Goal: Task Accomplishment & Management: Use online tool/utility

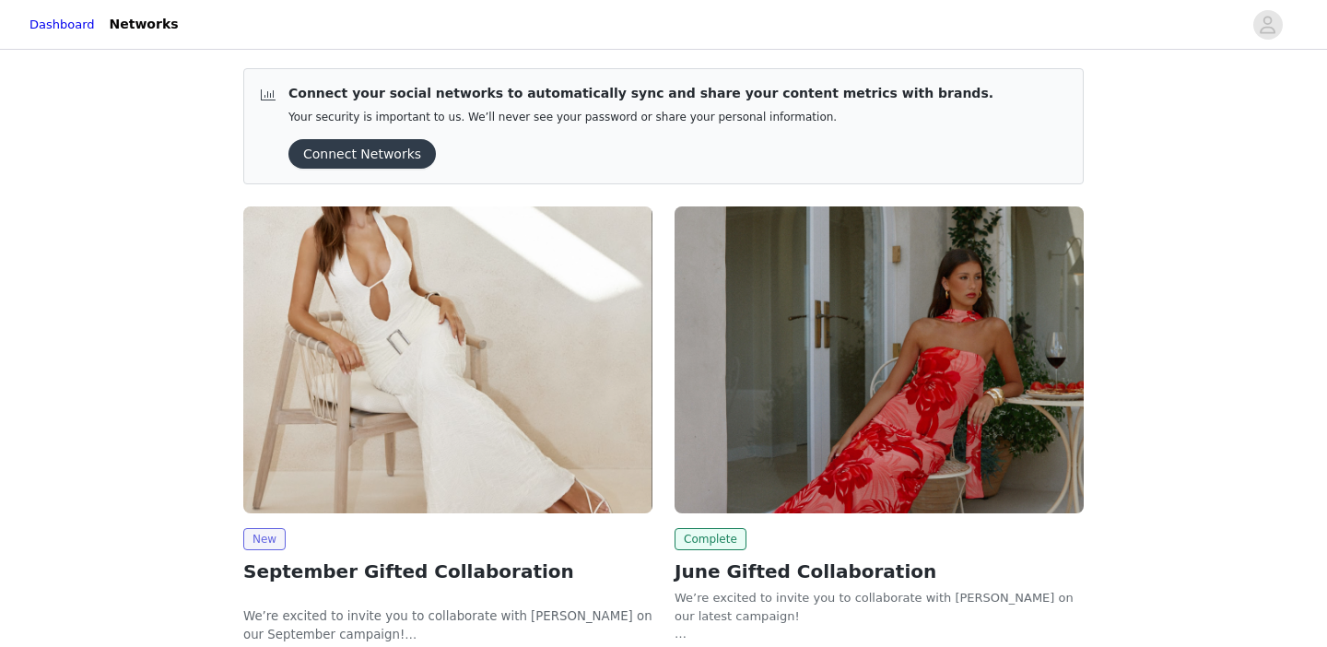
scroll to position [134, 0]
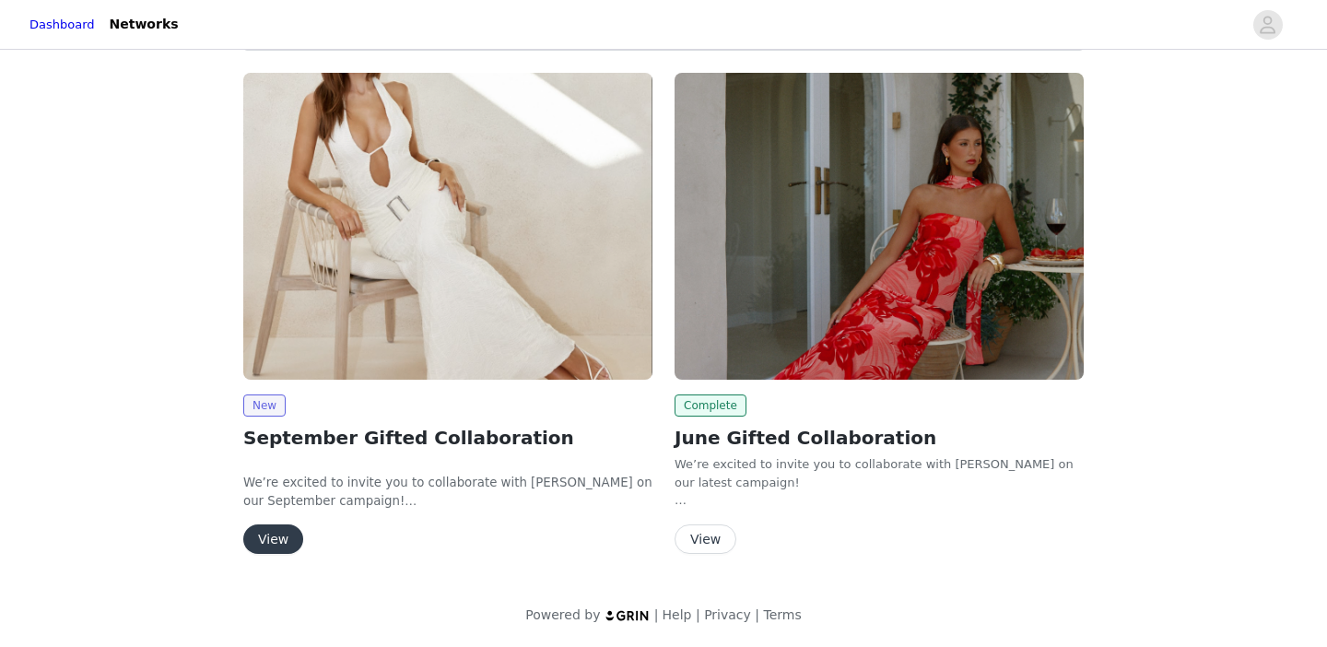
click at [274, 537] on button "View" at bounding box center [273, 538] width 60 height 29
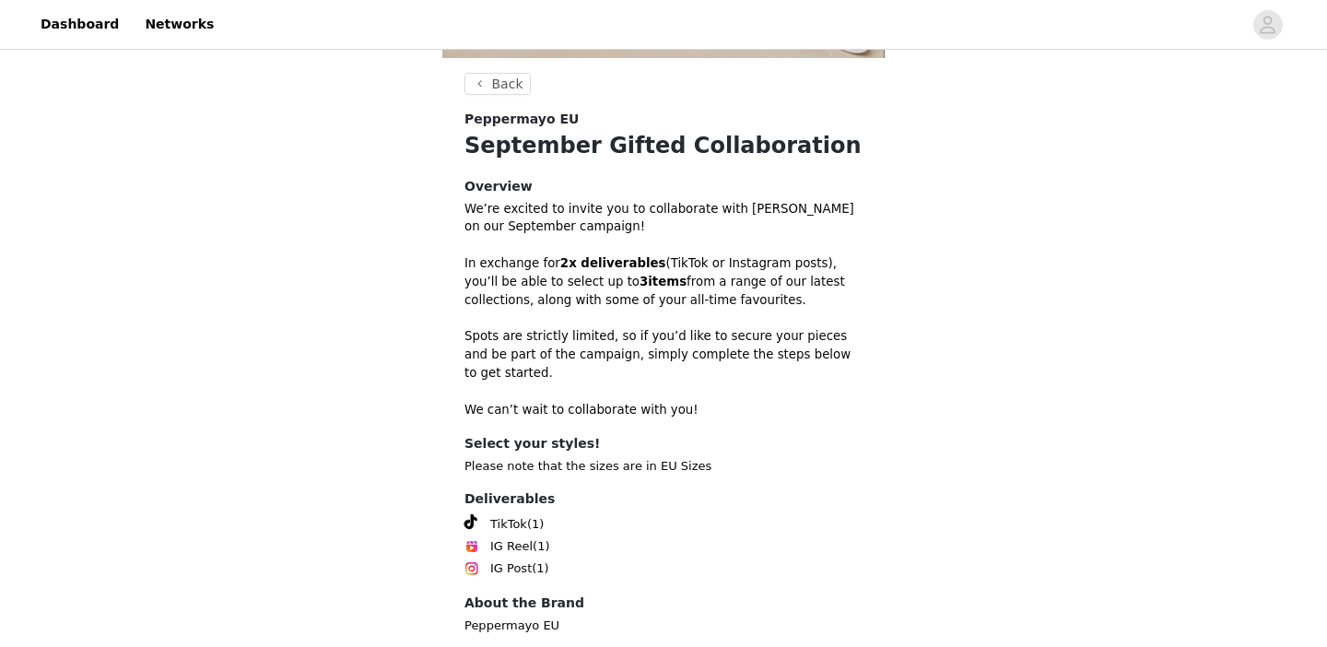
scroll to position [599, 0]
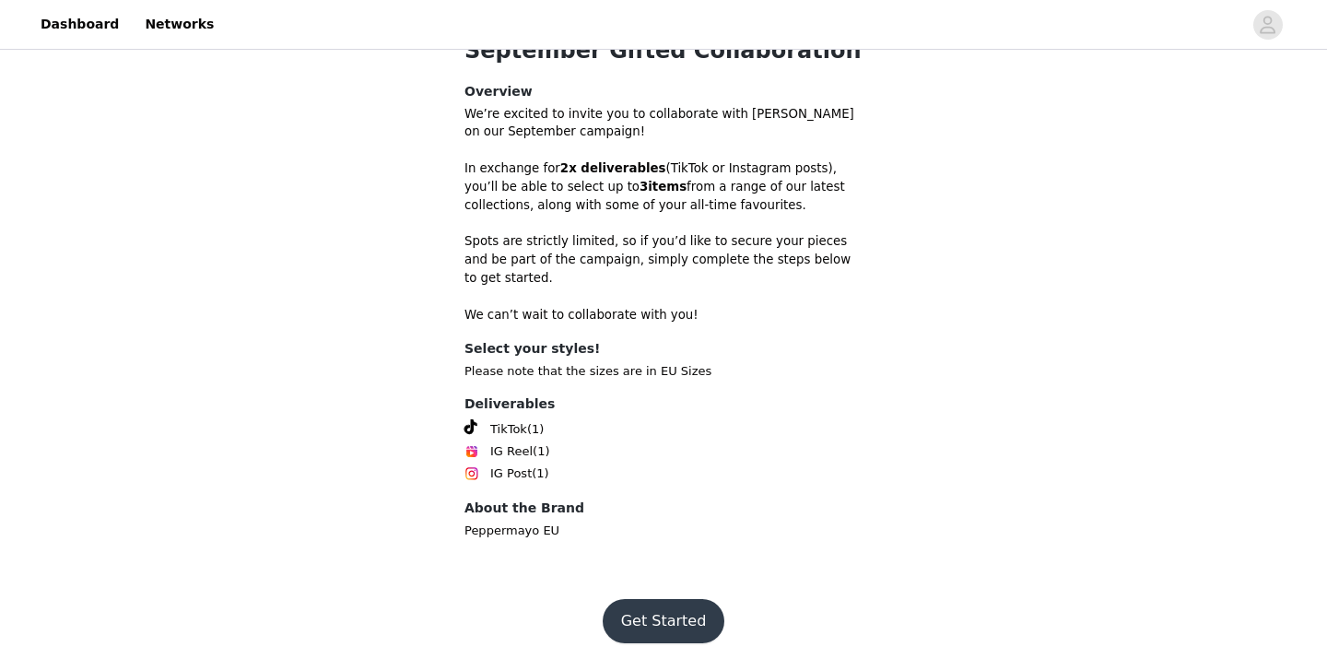
click at [662, 602] on button "Get Started" at bounding box center [663, 621] width 123 height 44
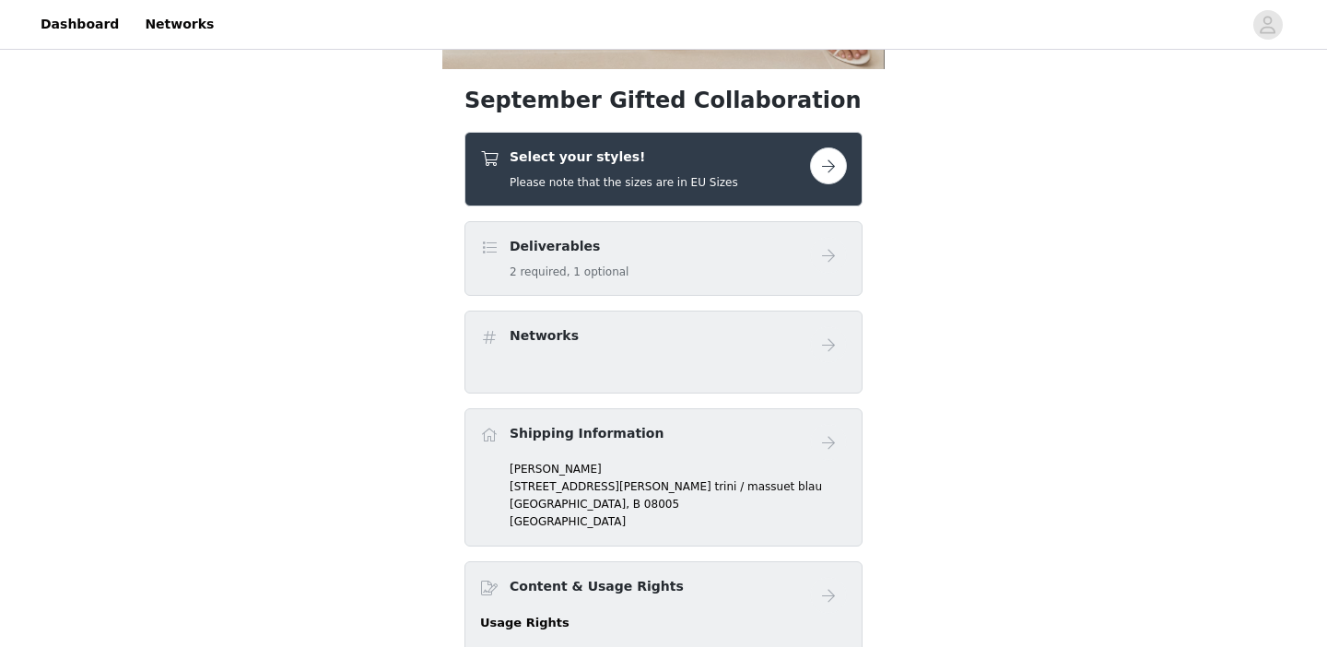
scroll to position [531, 0]
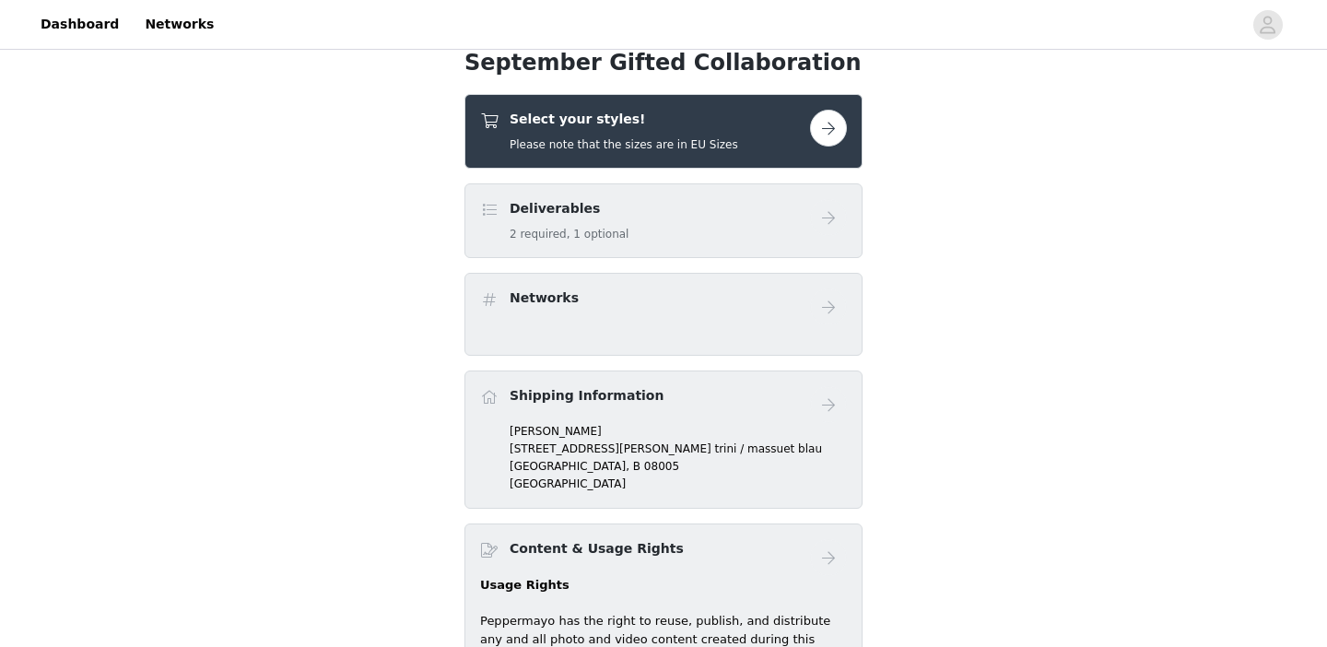
click at [825, 129] on button "button" at bounding box center [828, 128] width 37 height 37
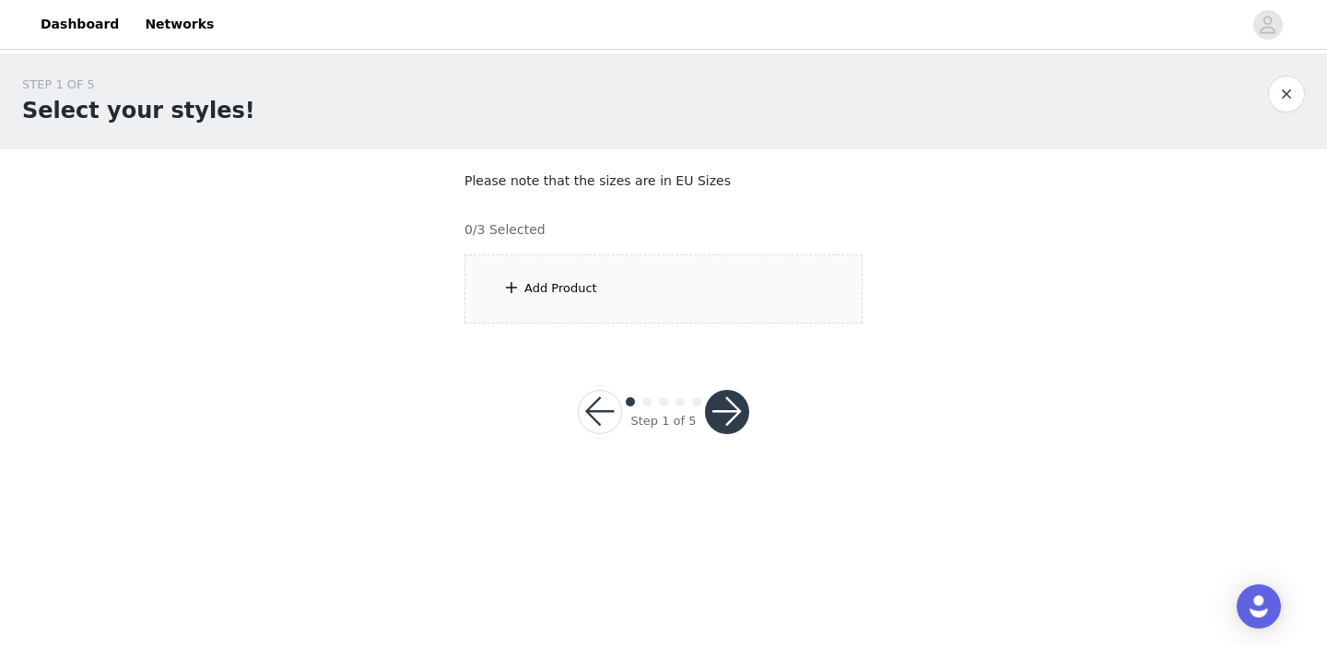
click at [544, 286] on div "Add Product" at bounding box center [560, 288] width 73 height 18
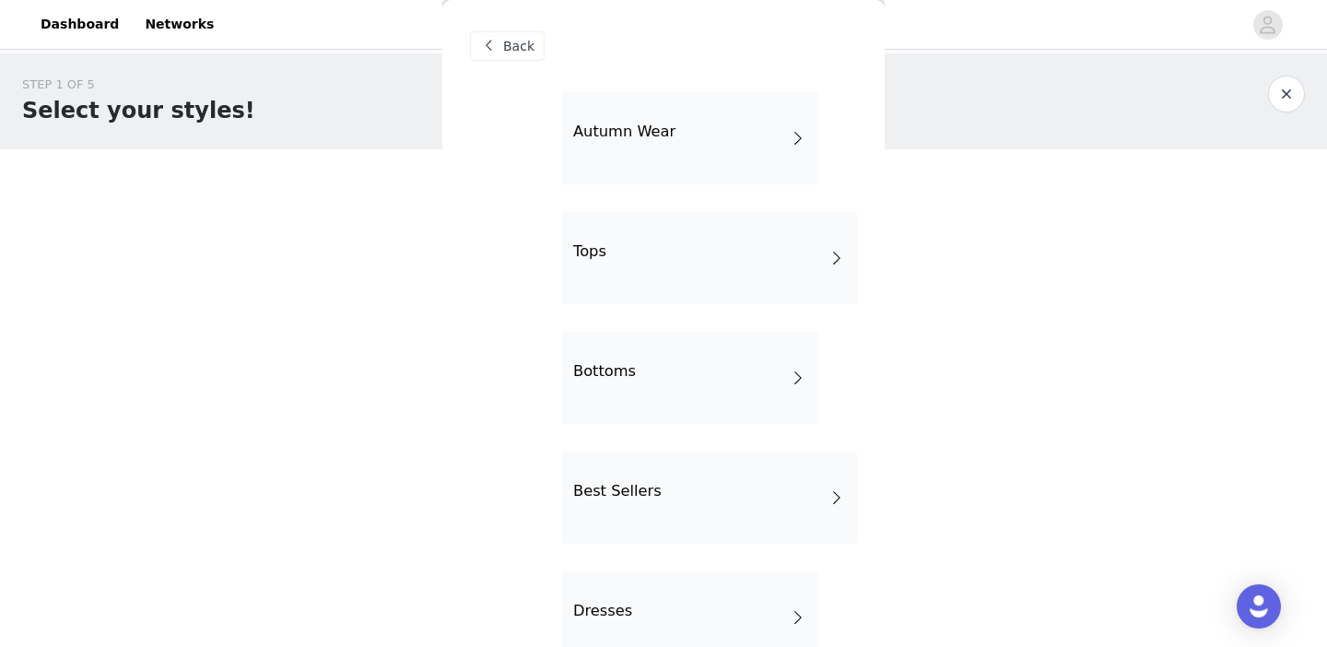
scroll to position [64, 0]
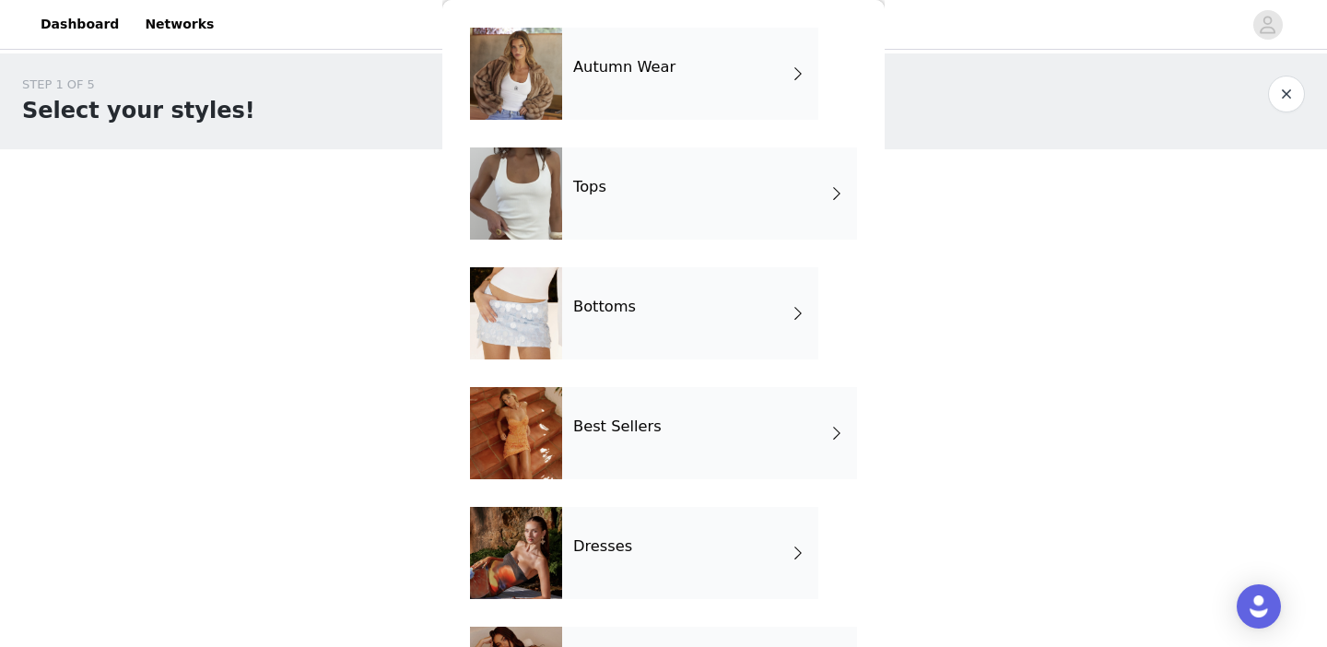
click at [593, 541] on h4 "Dresses" at bounding box center [602, 546] width 59 height 17
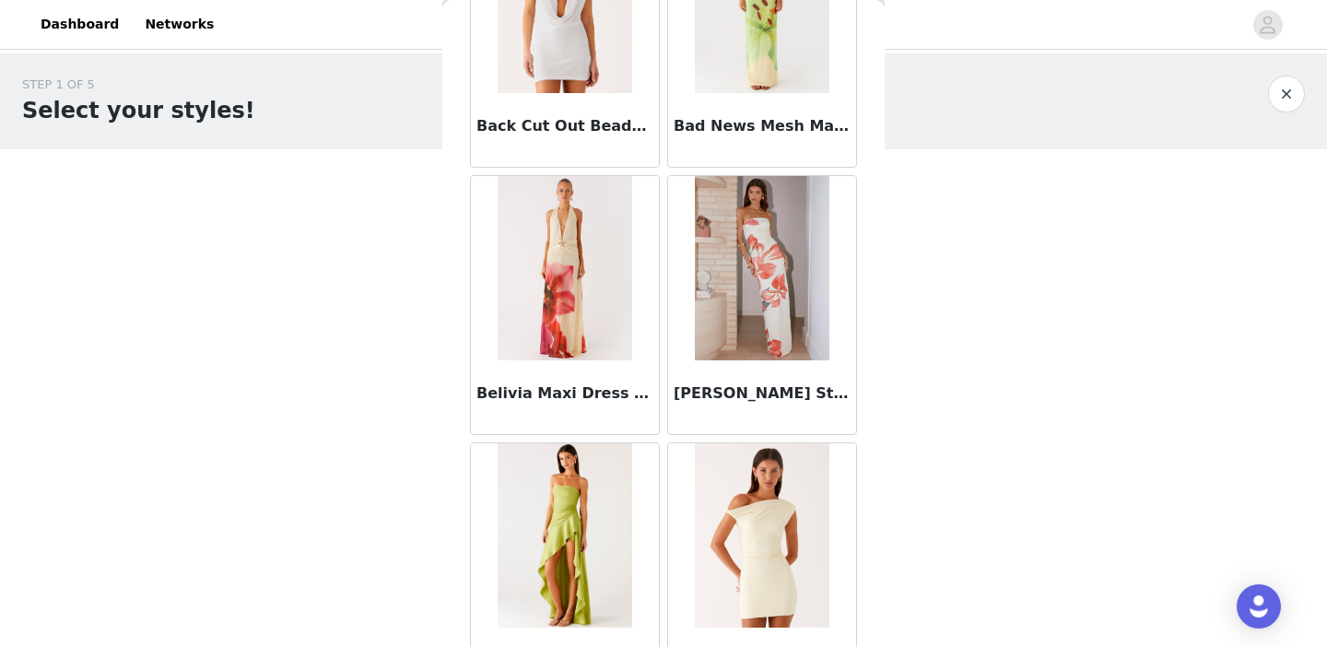
scroll to position [2172, 0]
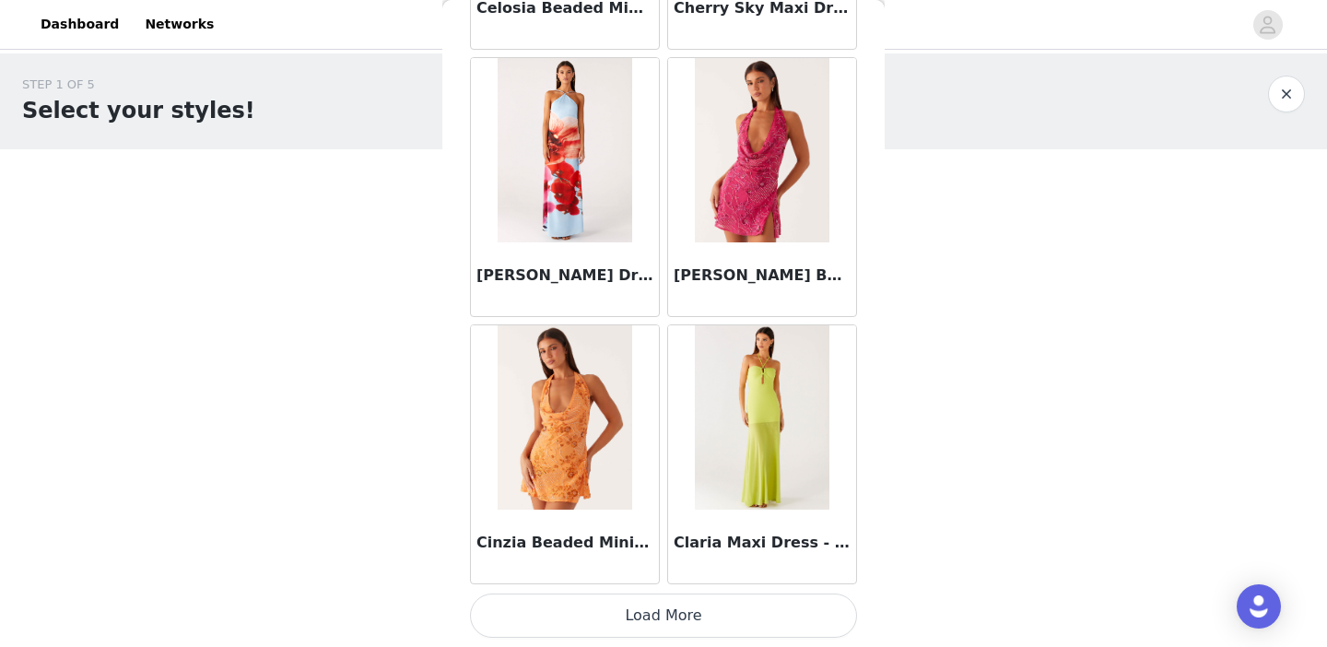
click at [602, 614] on button "Load More" at bounding box center [663, 615] width 387 height 44
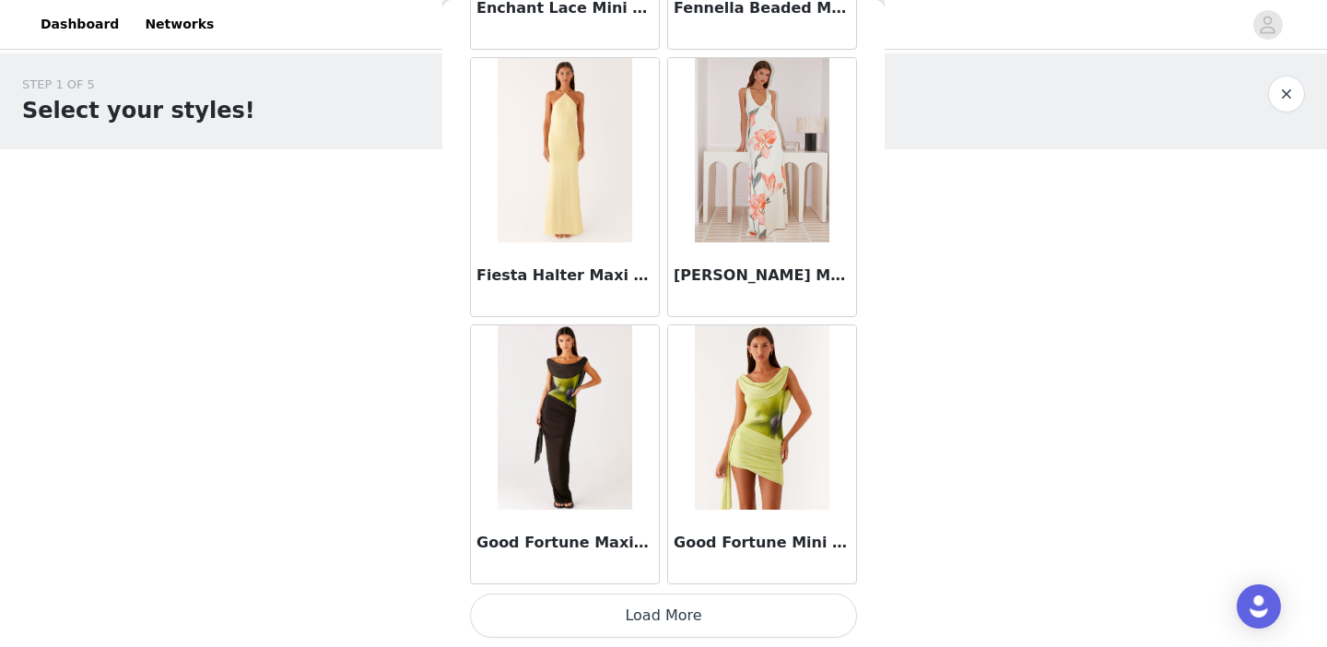
click at [645, 614] on button "Load More" at bounding box center [663, 615] width 387 height 44
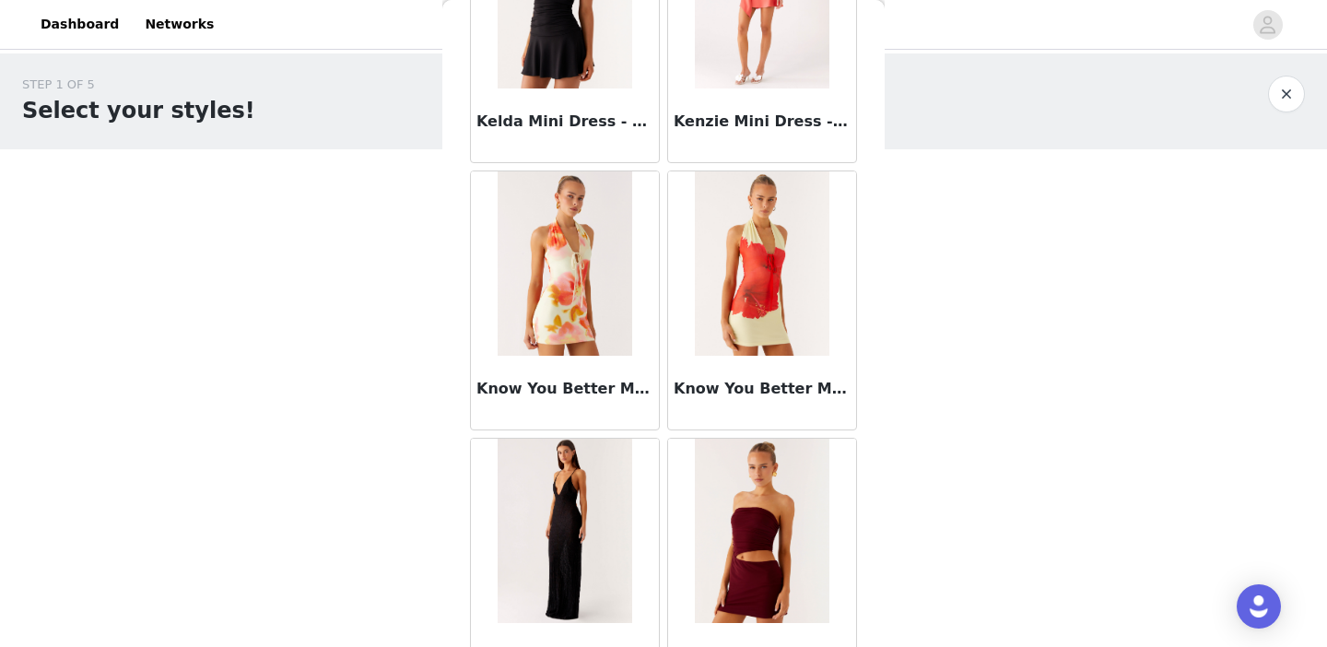
scroll to position [7516, 0]
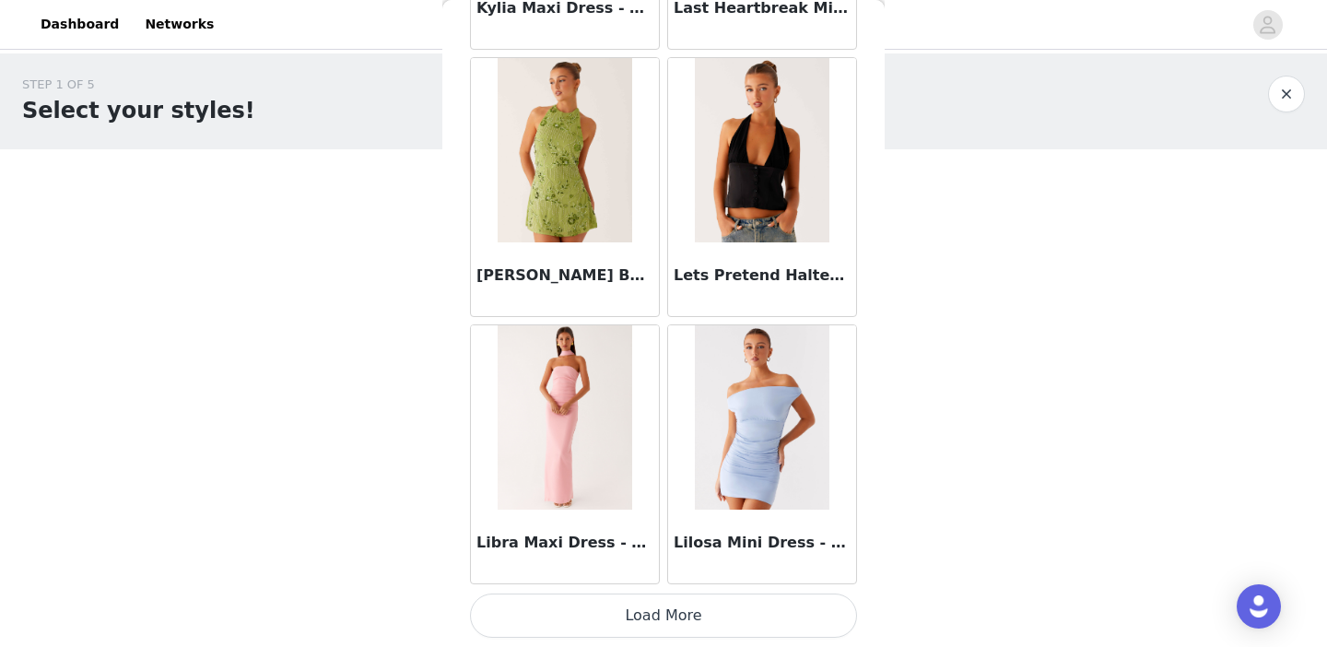
click at [696, 603] on button "Load More" at bounding box center [663, 615] width 387 height 44
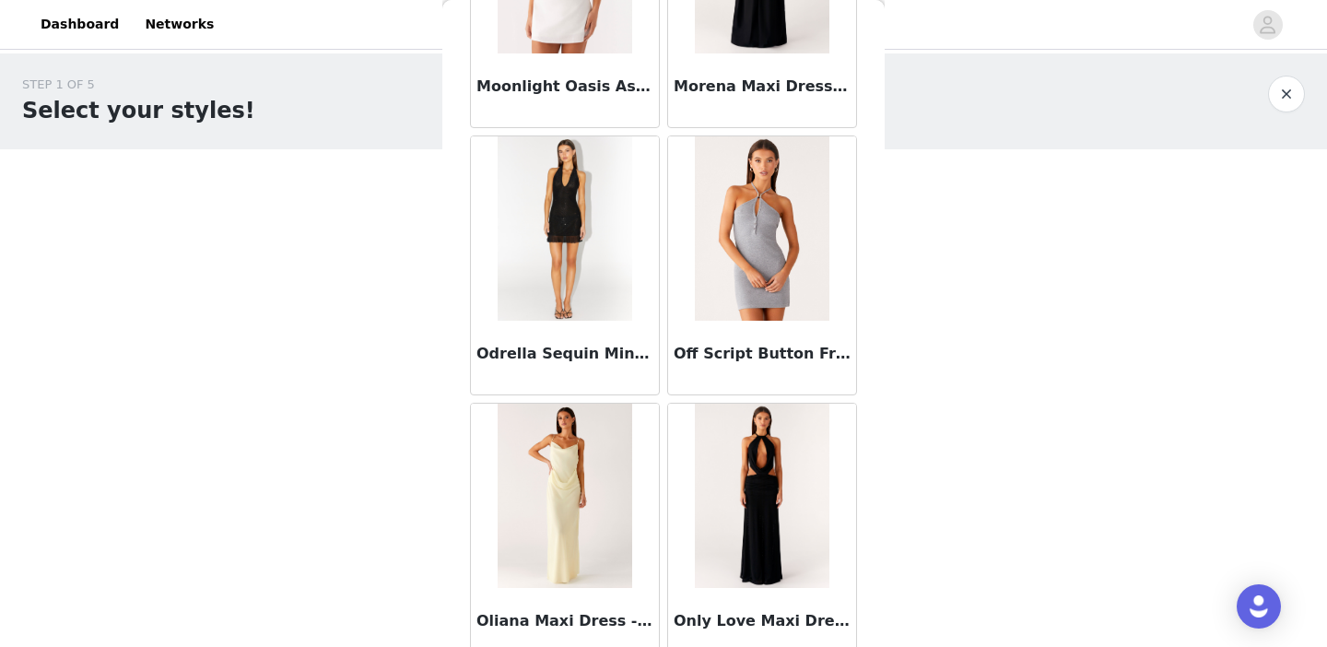
scroll to position [10187, 0]
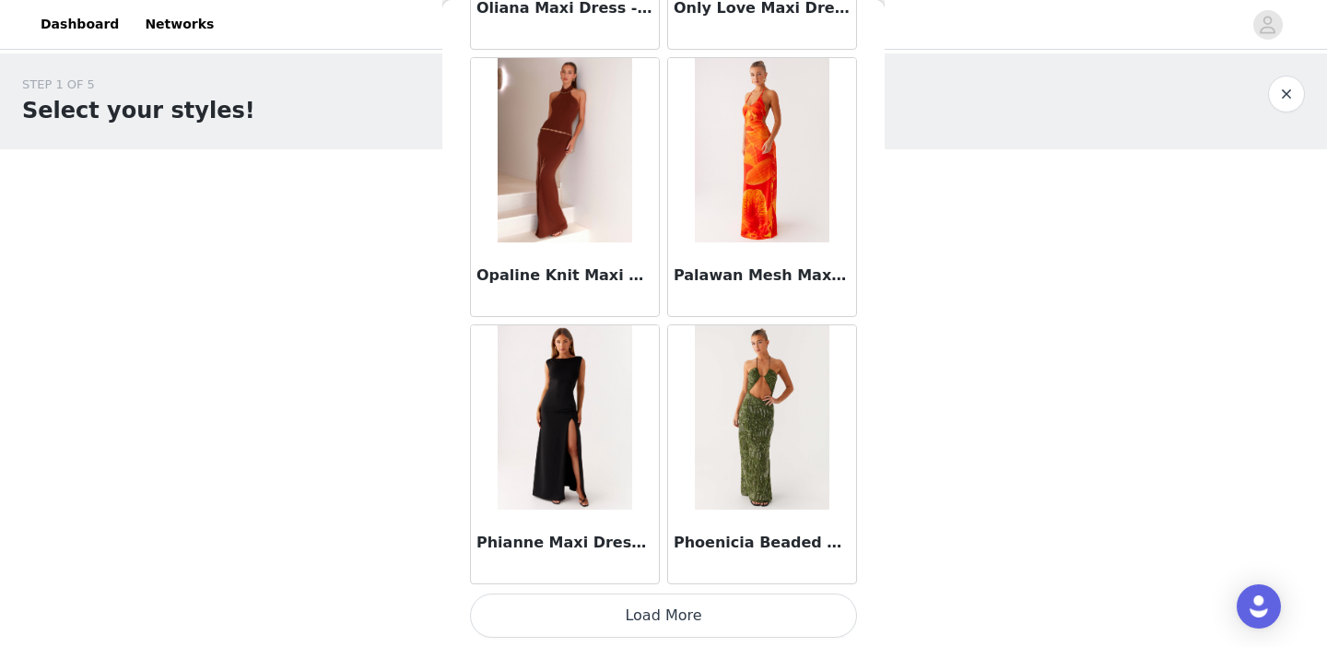
click at [660, 608] on button "Load More" at bounding box center [663, 615] width 387 height 44
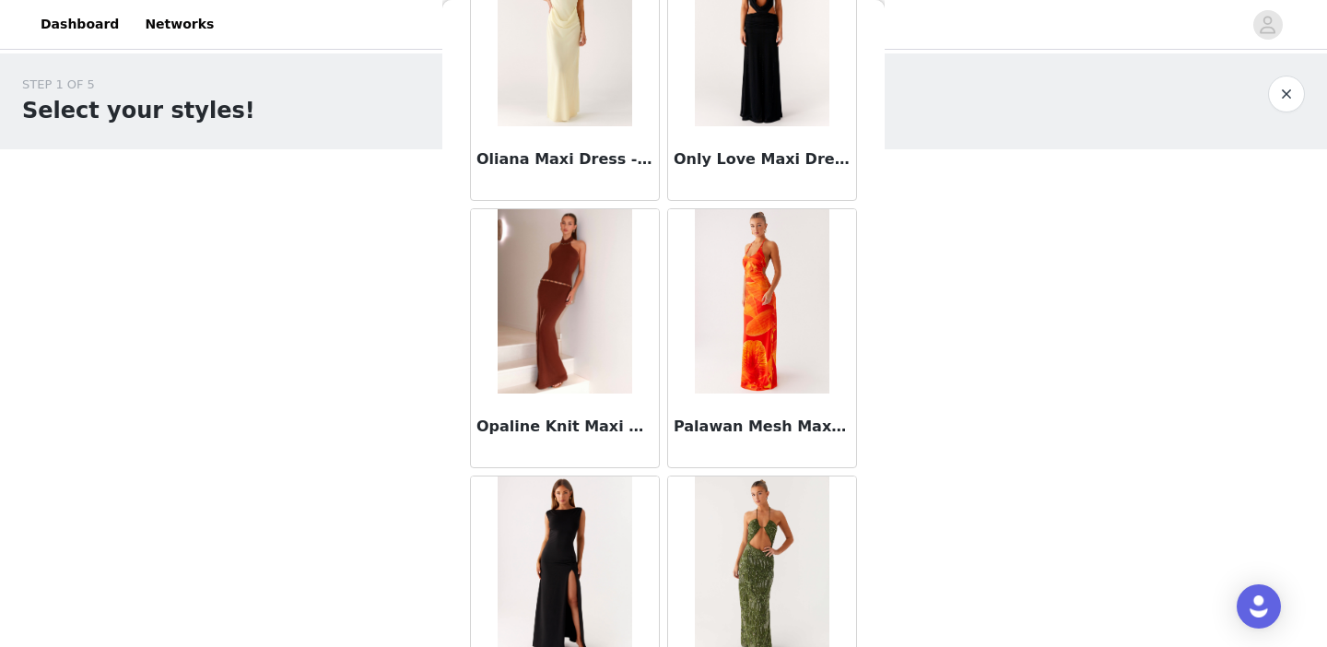
scroll to position [10179, 0]
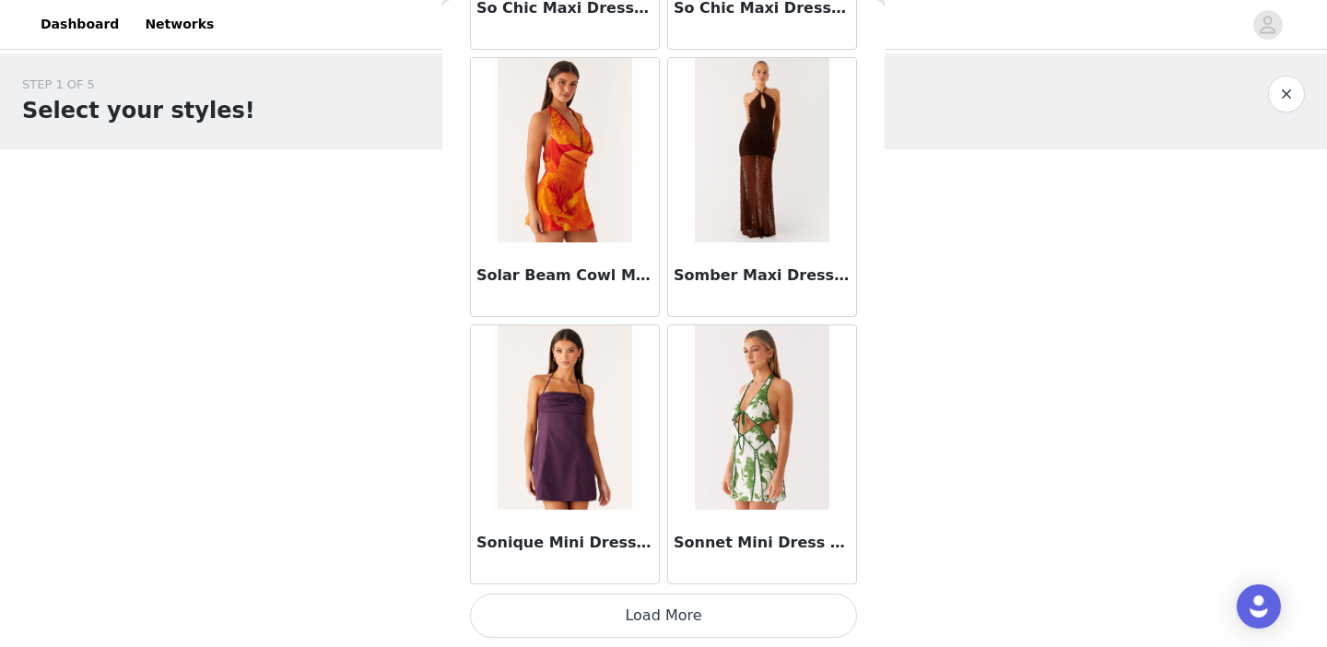
click at [649, 623] on button "Load More" at bounding box center [663, 615] width 387 height 44
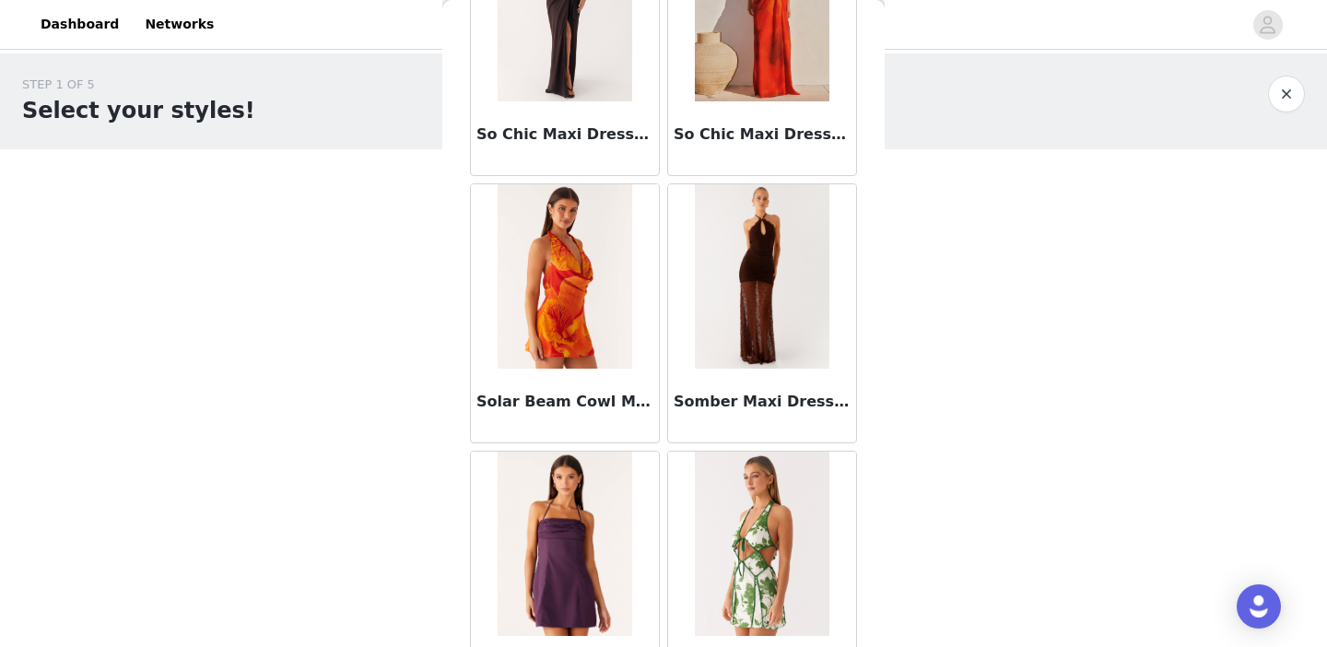
scroll to position [12851, 0]
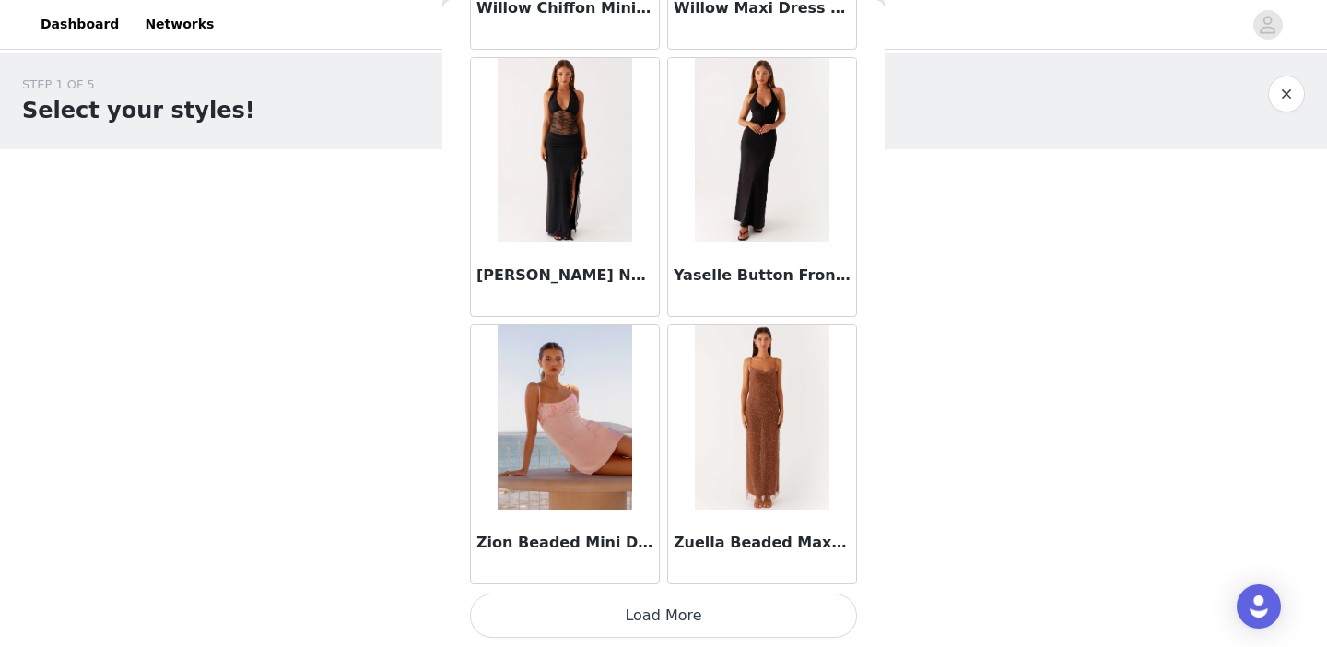
click at [659, 614] on button "Load More" at bounding box center [663, 615] width 387 height 44
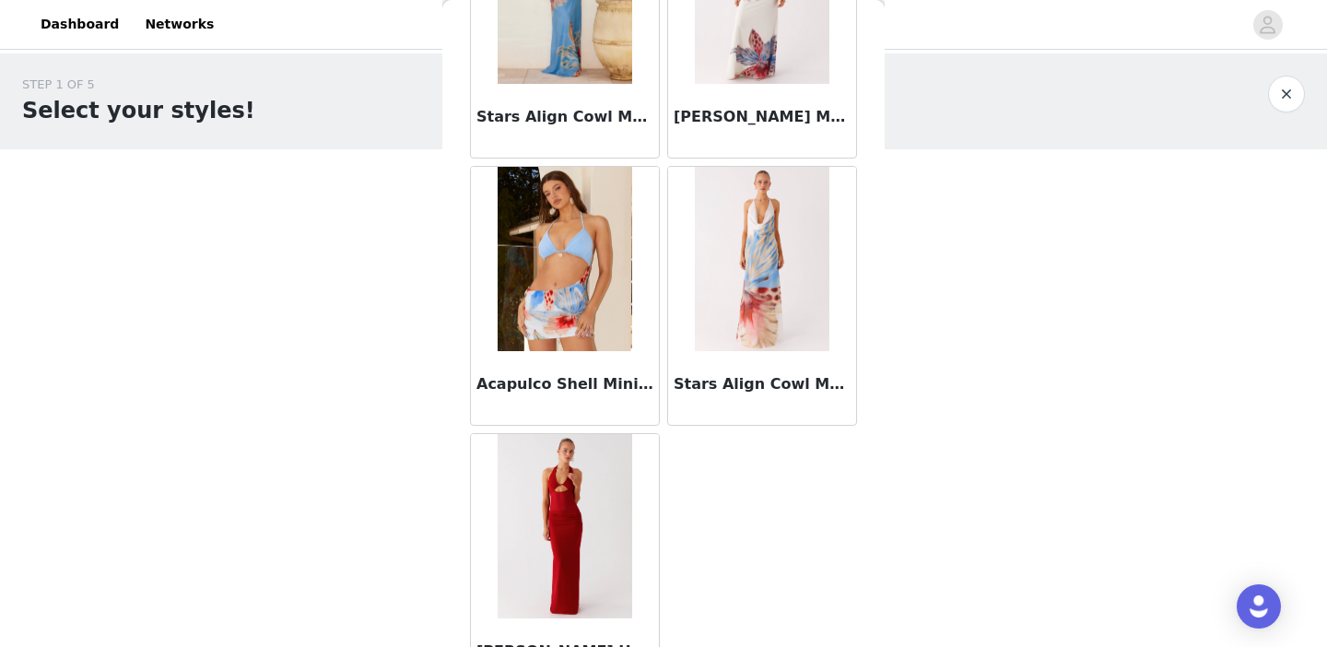
scroll to position [17609, 0]
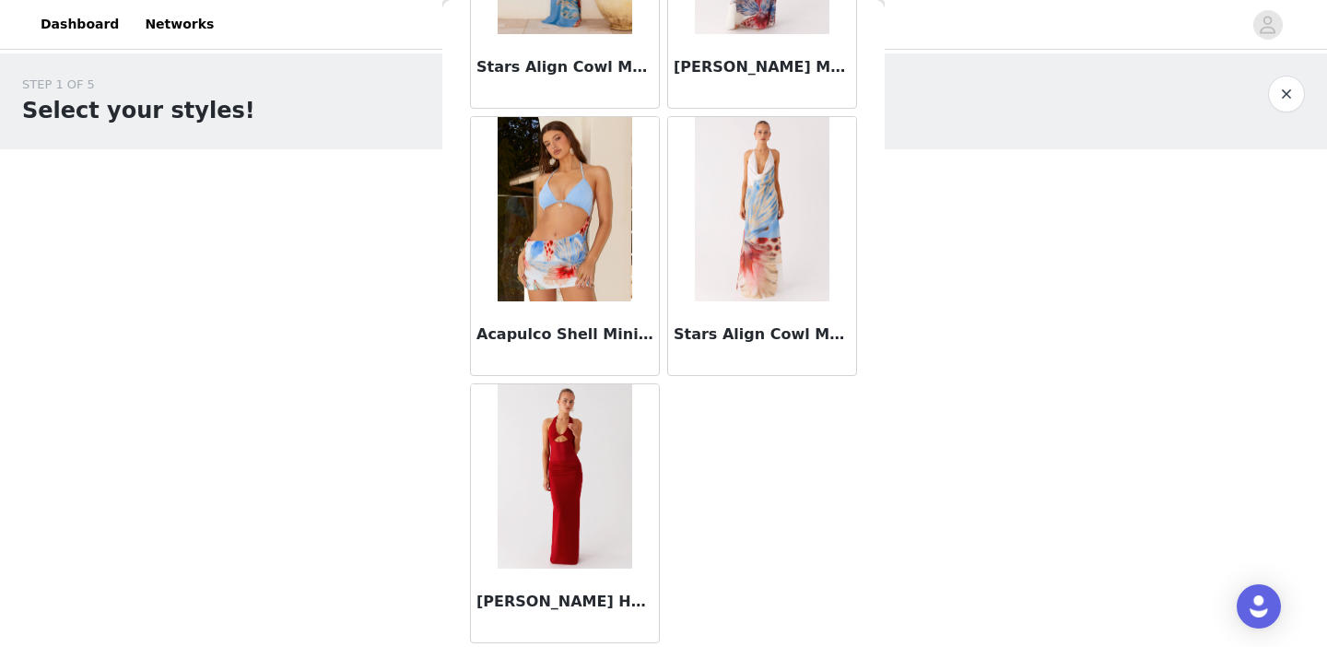
click at [539, 532] on img at bounding box center [564, 476] width 134 height 184
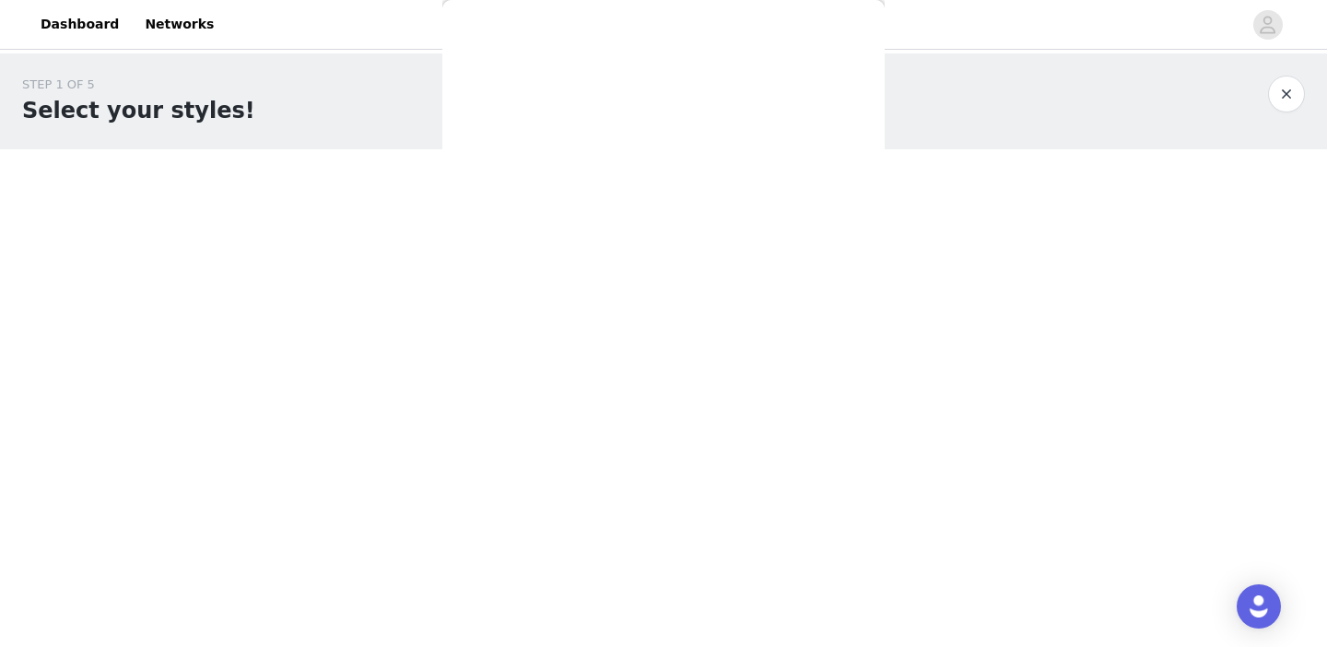
scroll to position [0, 0]
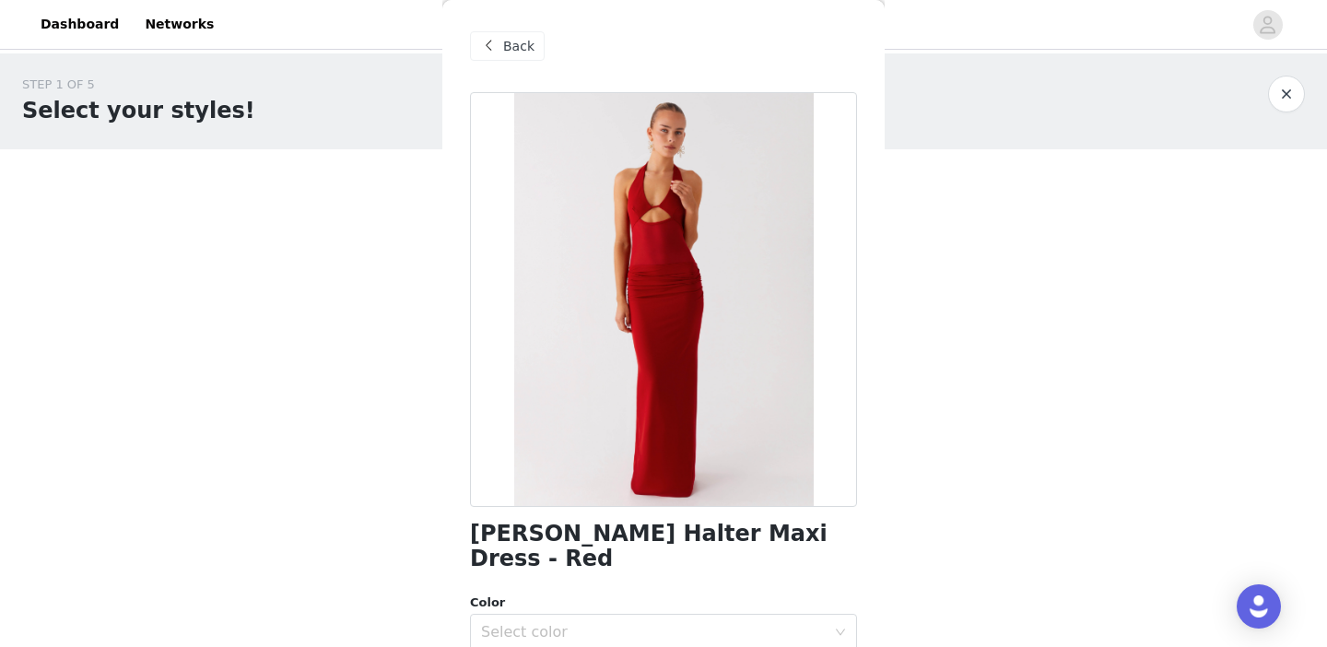
click at [605, 529] on h1 "Billen Halter Maxi Dress - Red" at bounding box center [663, 546] width 387 height 50
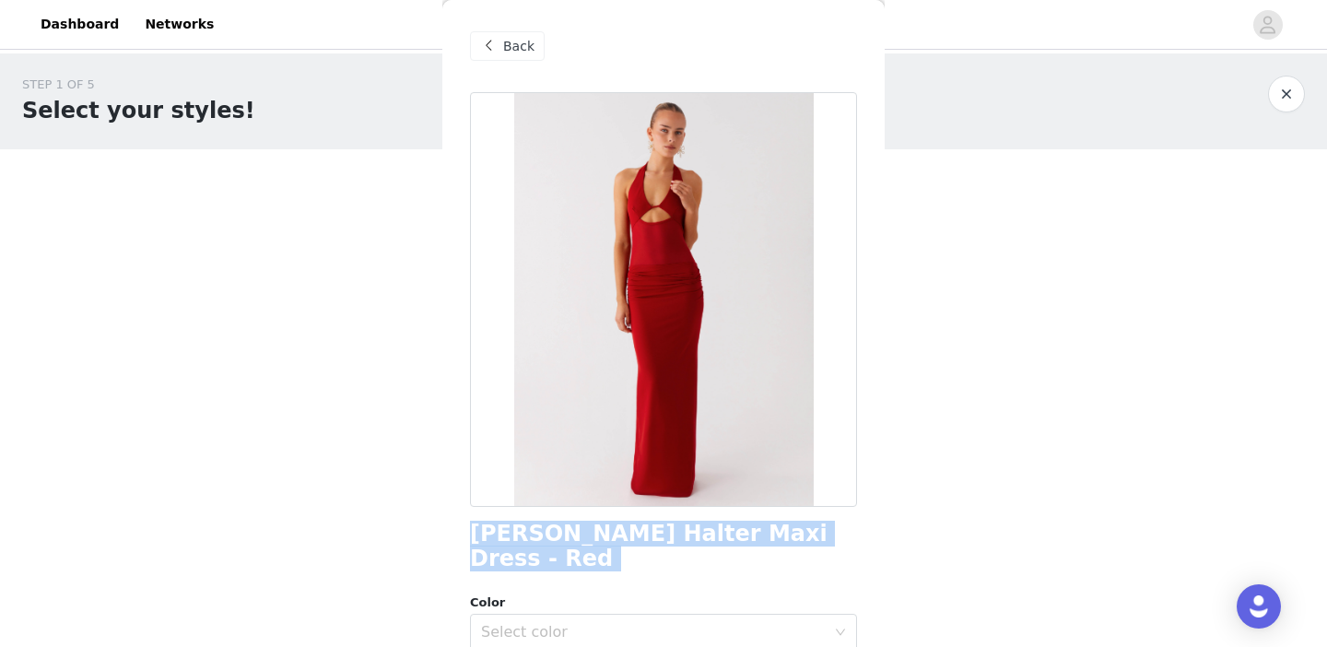
click at [605, 529] on h1 "Billen Halter Maxi Dress - Red" at bounding box center [663, 546] width 387 height 50
copy div "Billen Halter Maxi Dress - Red"
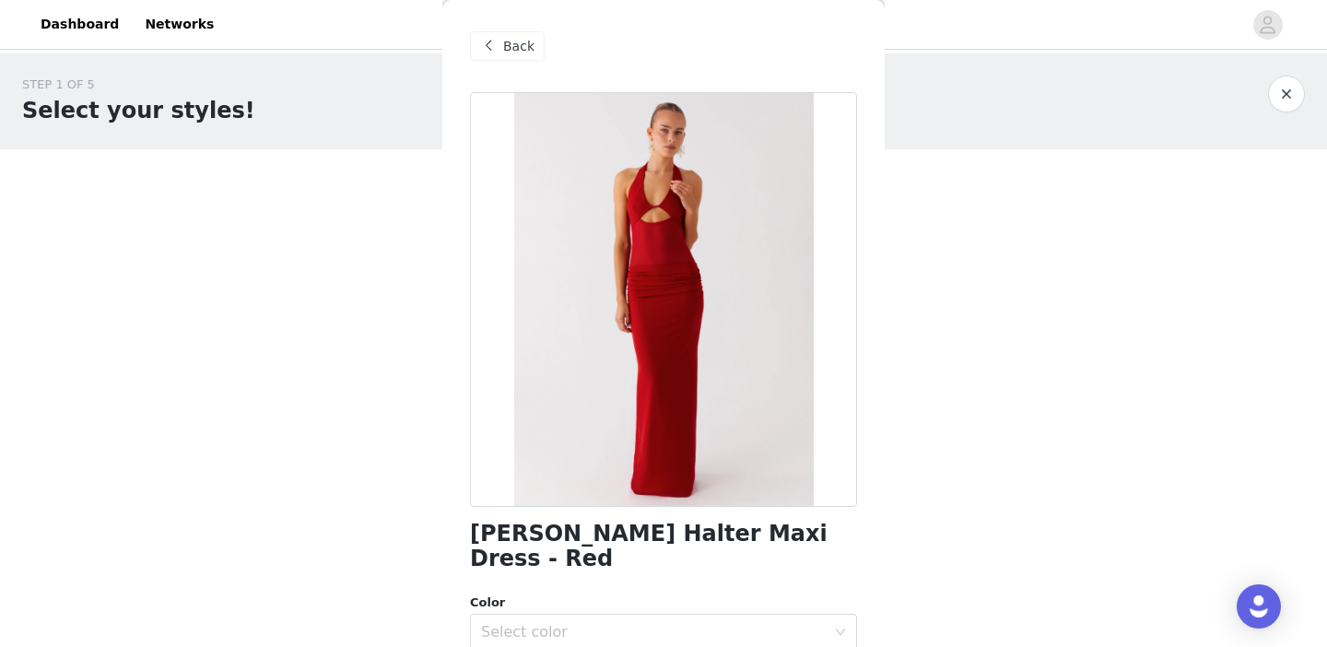
click at [508, 46] on span "Back" at bounding box center [518, 46] width 31 height 19
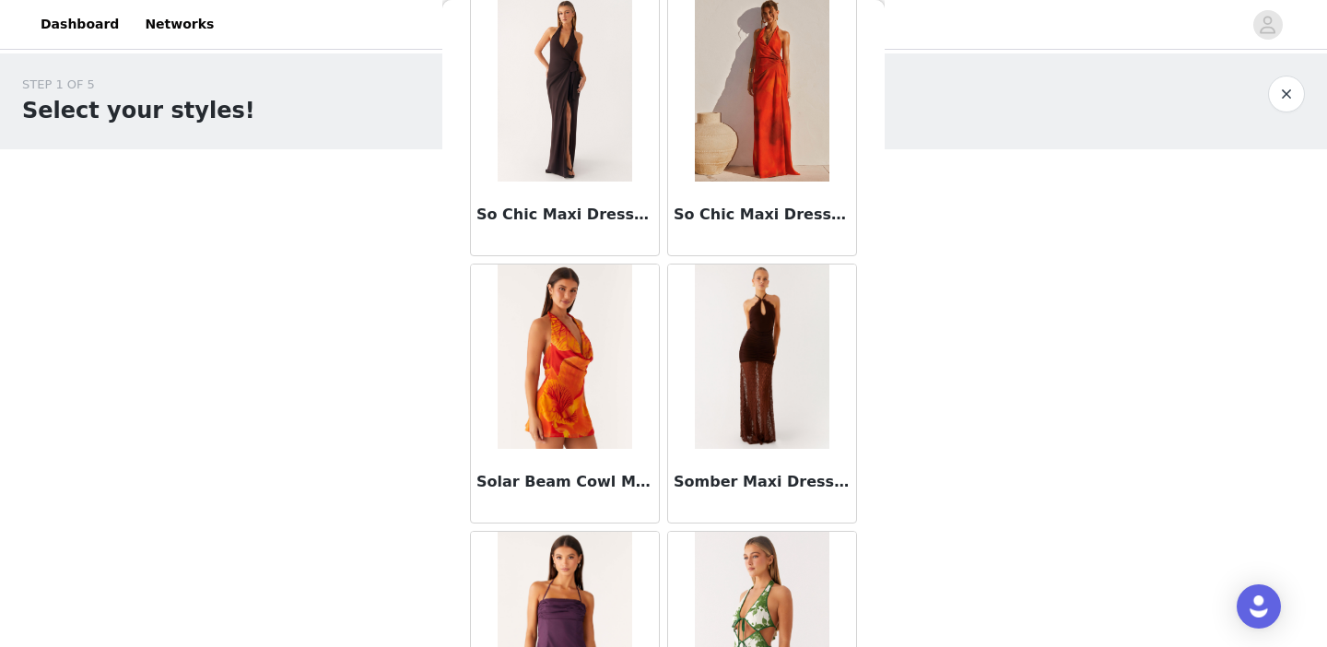
scroll to position [12607, 0]
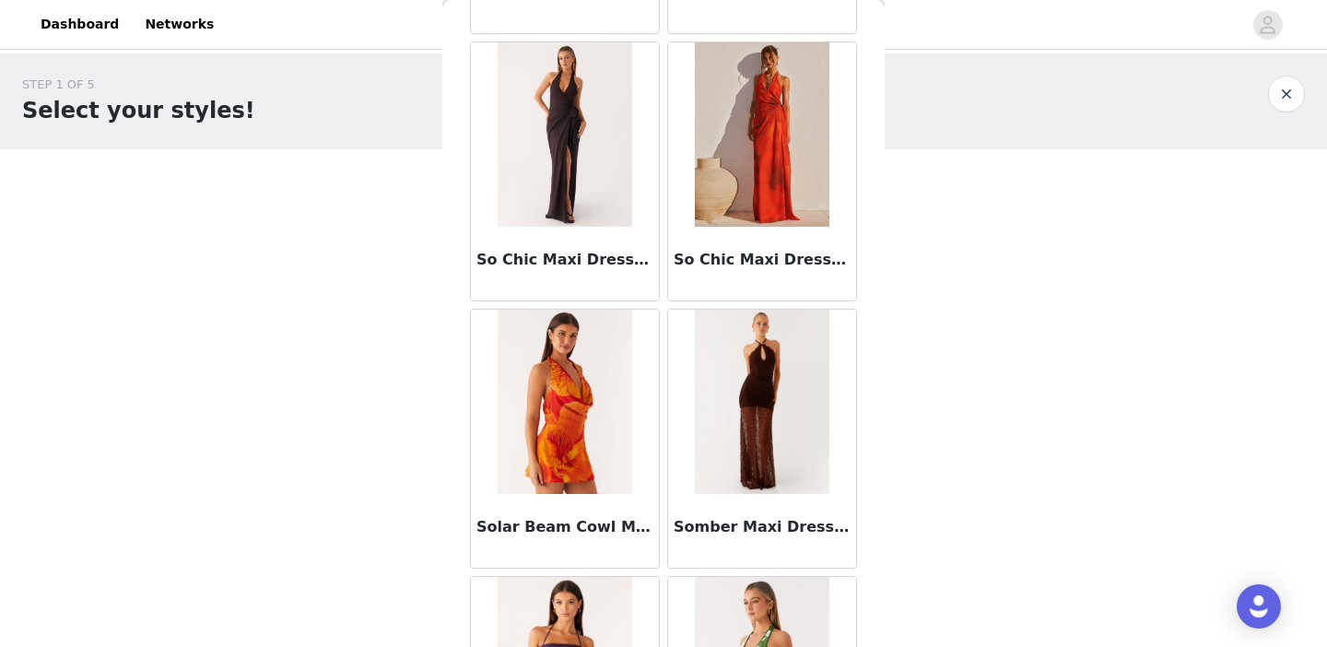
click at [756, 123] on img at bounding box center [762, 134] width 134 height 184
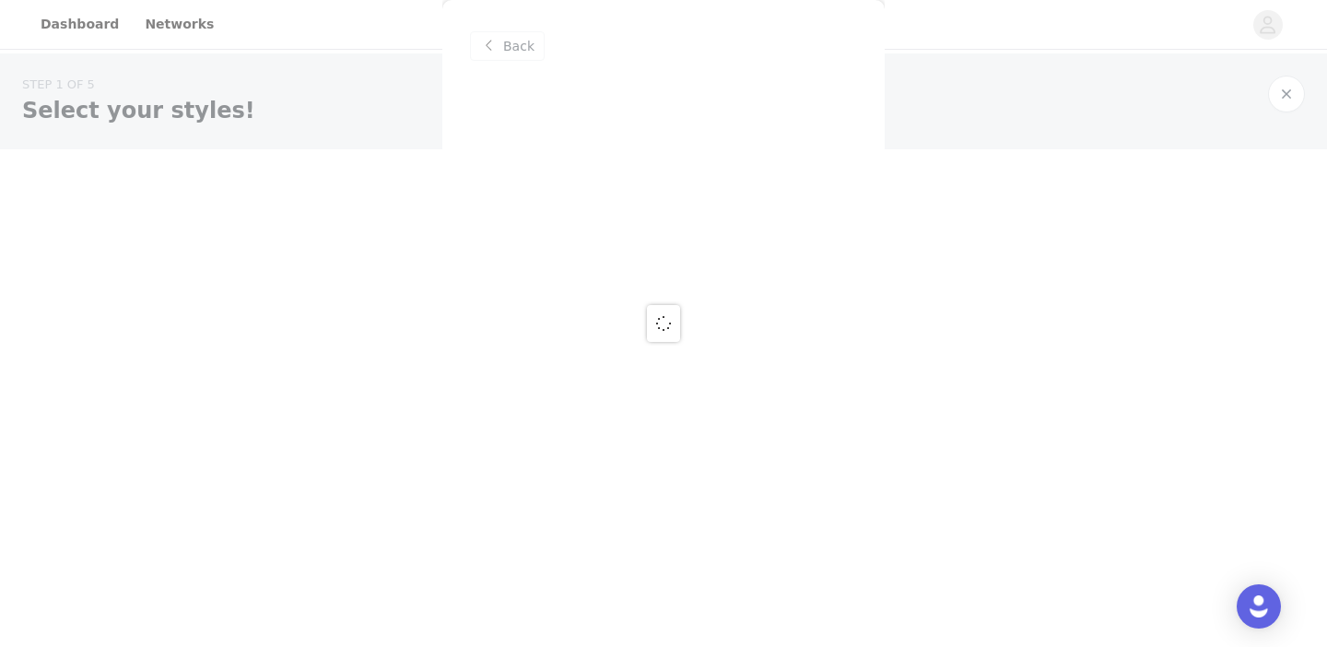
scroll to position [0, 0]
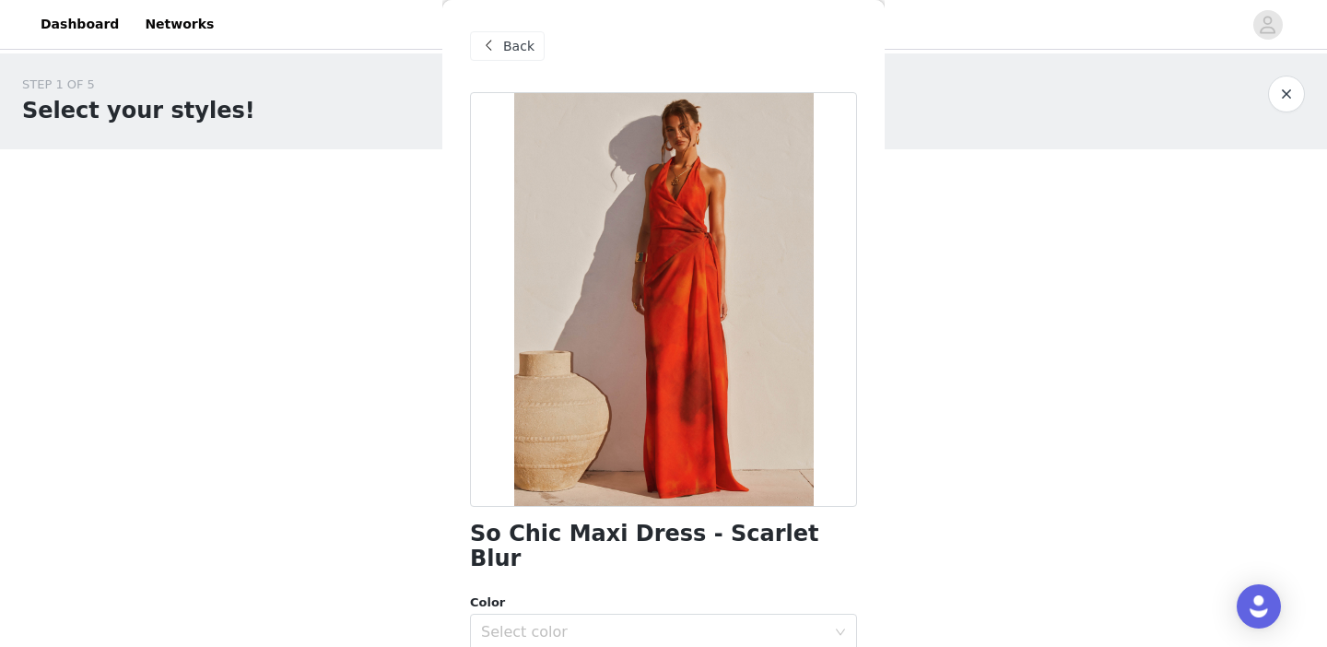
click at [508, 38] on span "Back" at bounding box center [518, 46] width 31 height 19
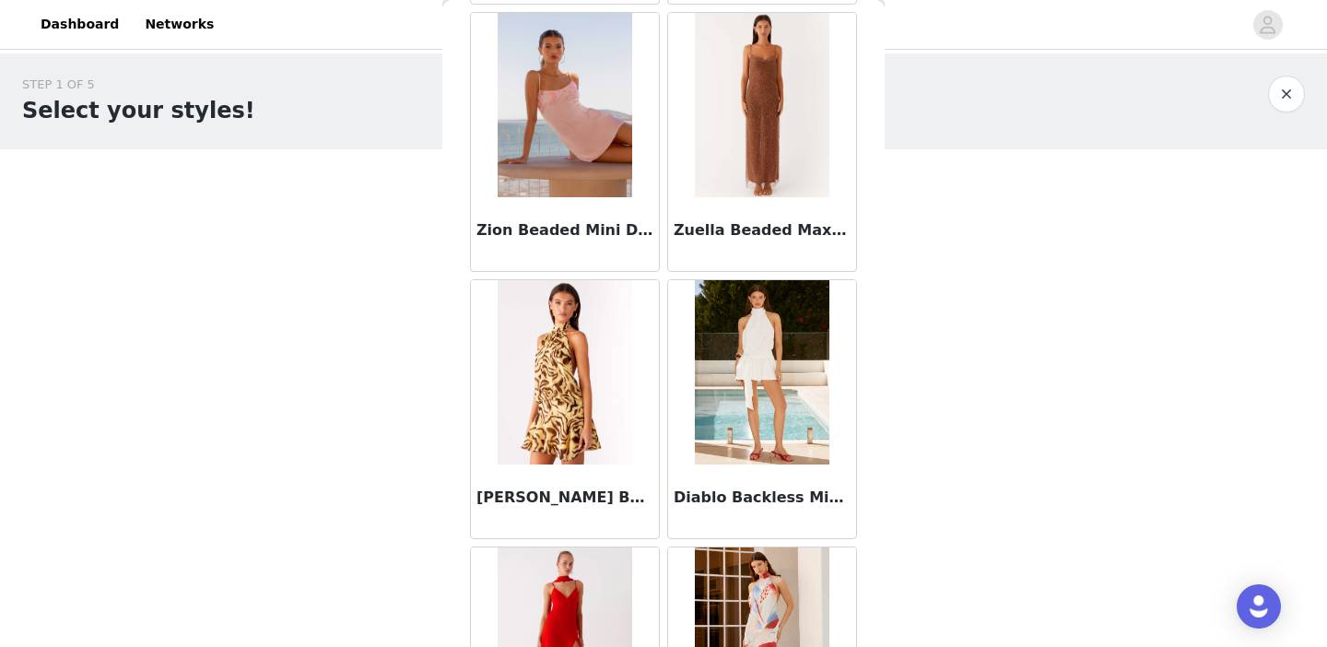
scroll to position [15830, 0]
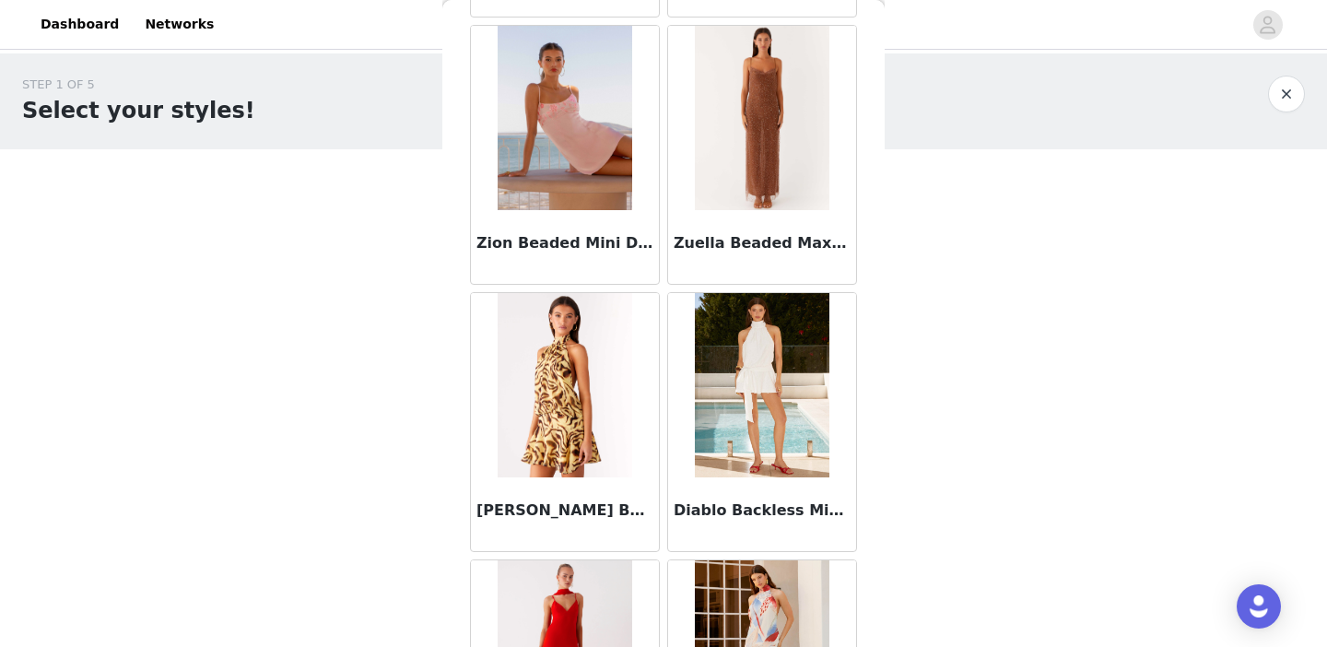
click at [775, 380] on img at bounding box center [762, 385] width 134 height 184
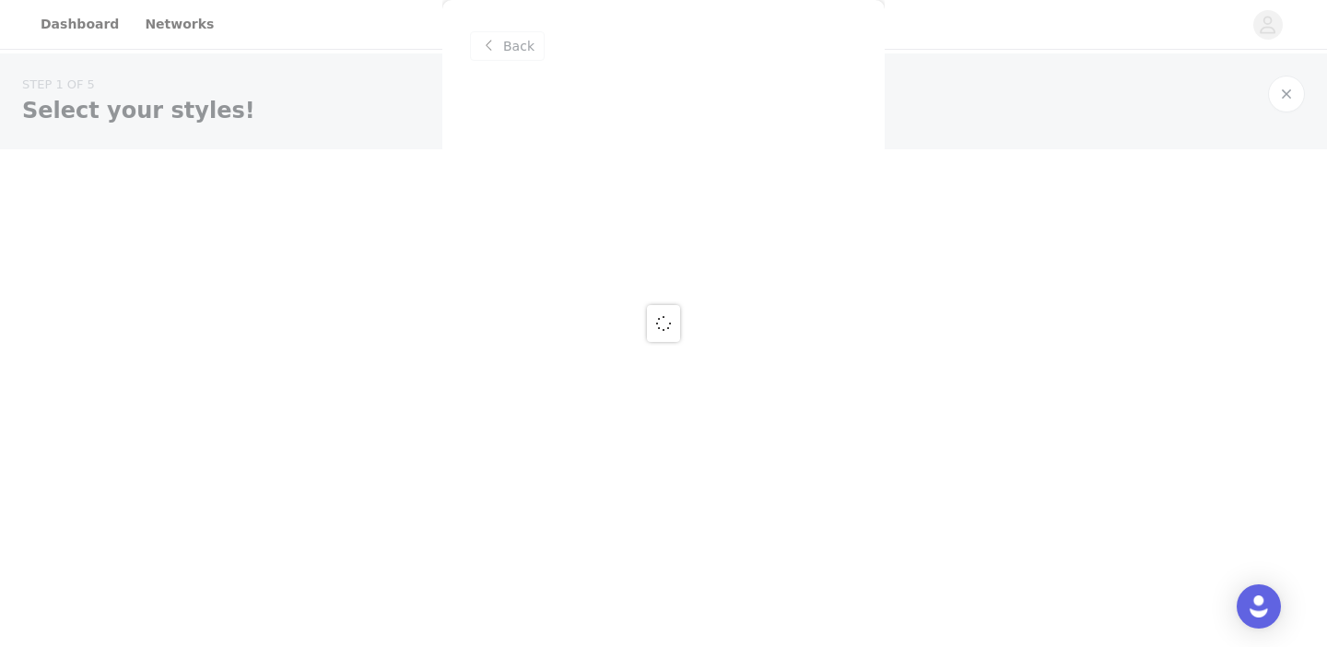
scroll to position [0, 0]
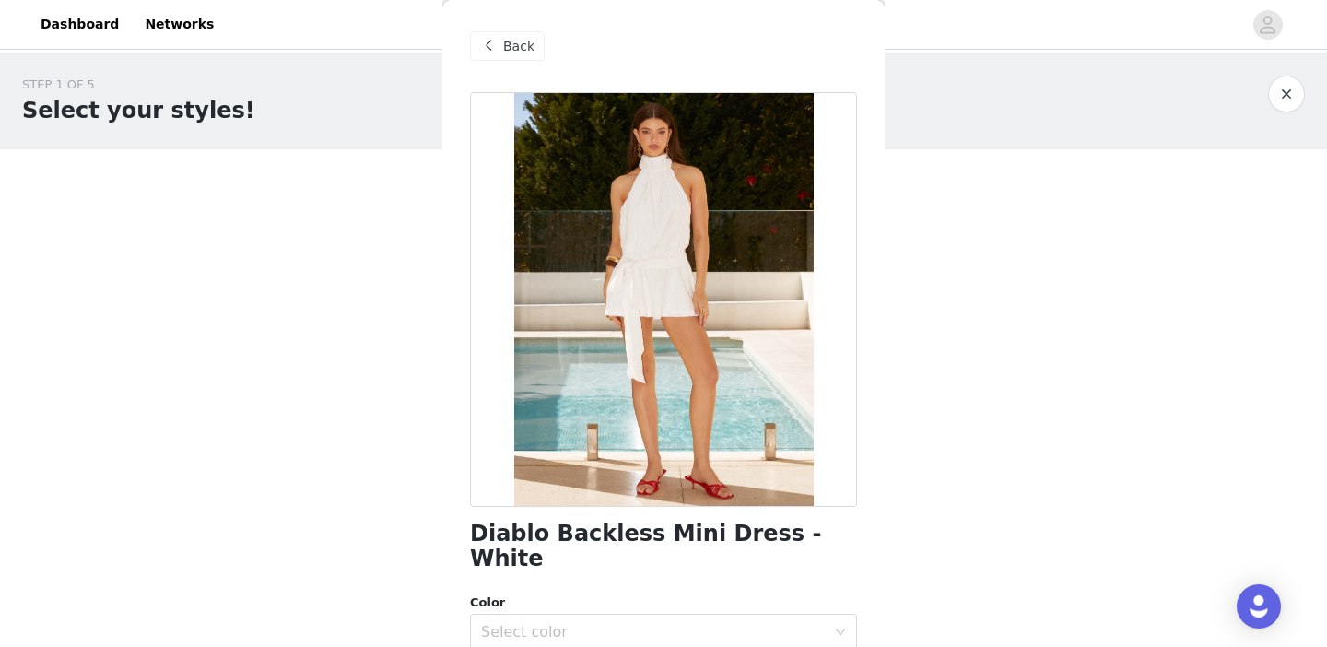
click at [644, 182] on div at bounding box center [663, 299] width 387 height 415
click at [608, 526] on h1 "Diablo Backless Mini Dress - White" at bounding box center [663, 546] width 387 height 50
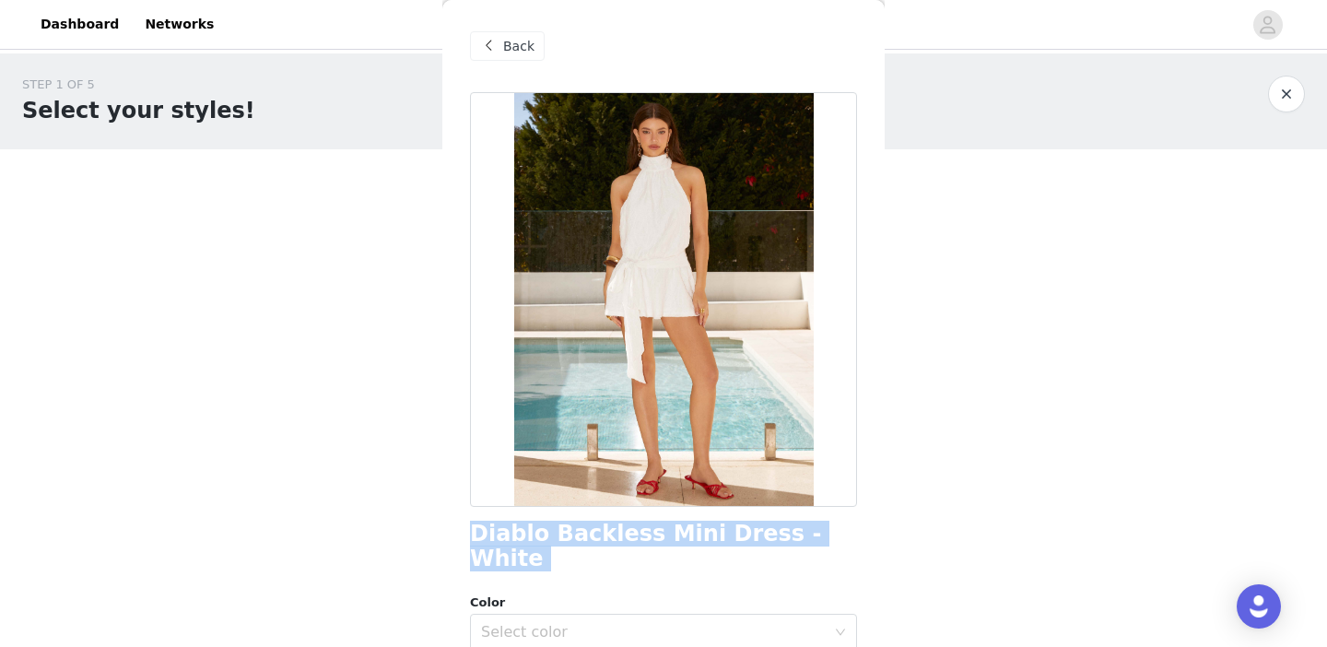
click at [608, 526] on h1 "Diablo Backless Mini Dress - White" at bounding box center [663, 546] width 387 height 50
copy div "Diablo Backless Mini Dress - White"
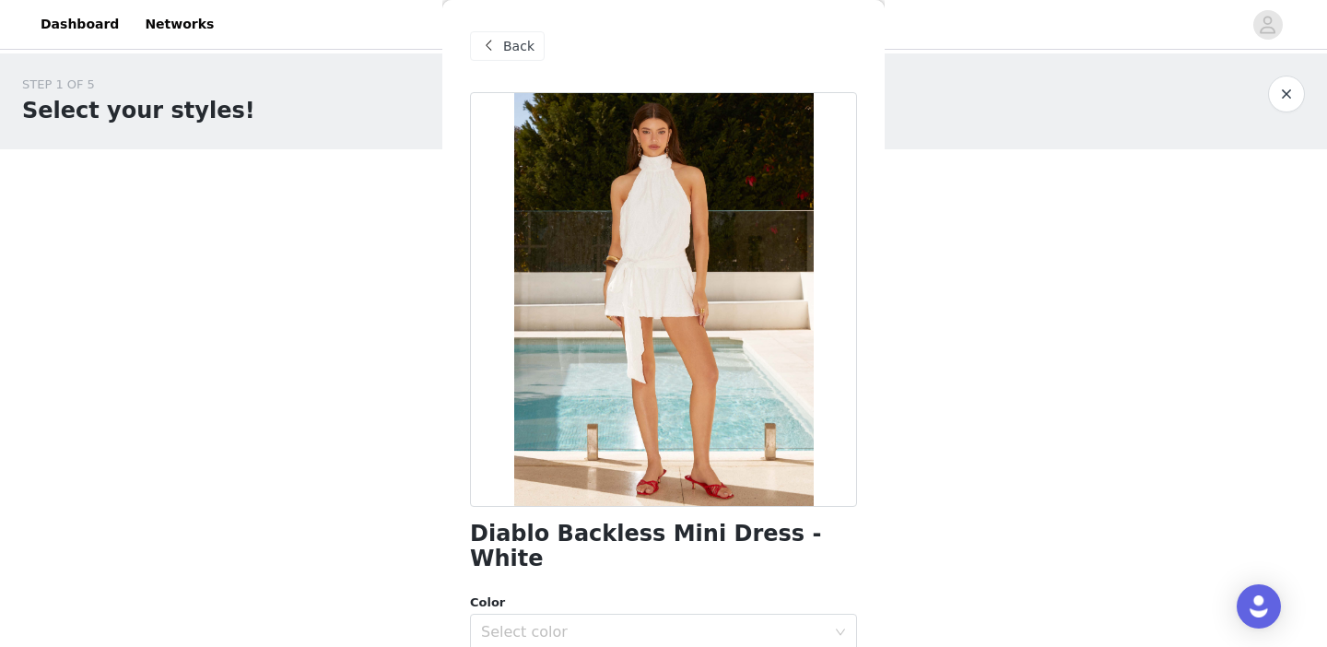
click at [508, 53] on span "Back" at bounding box center [518, 46] width 31 height 19
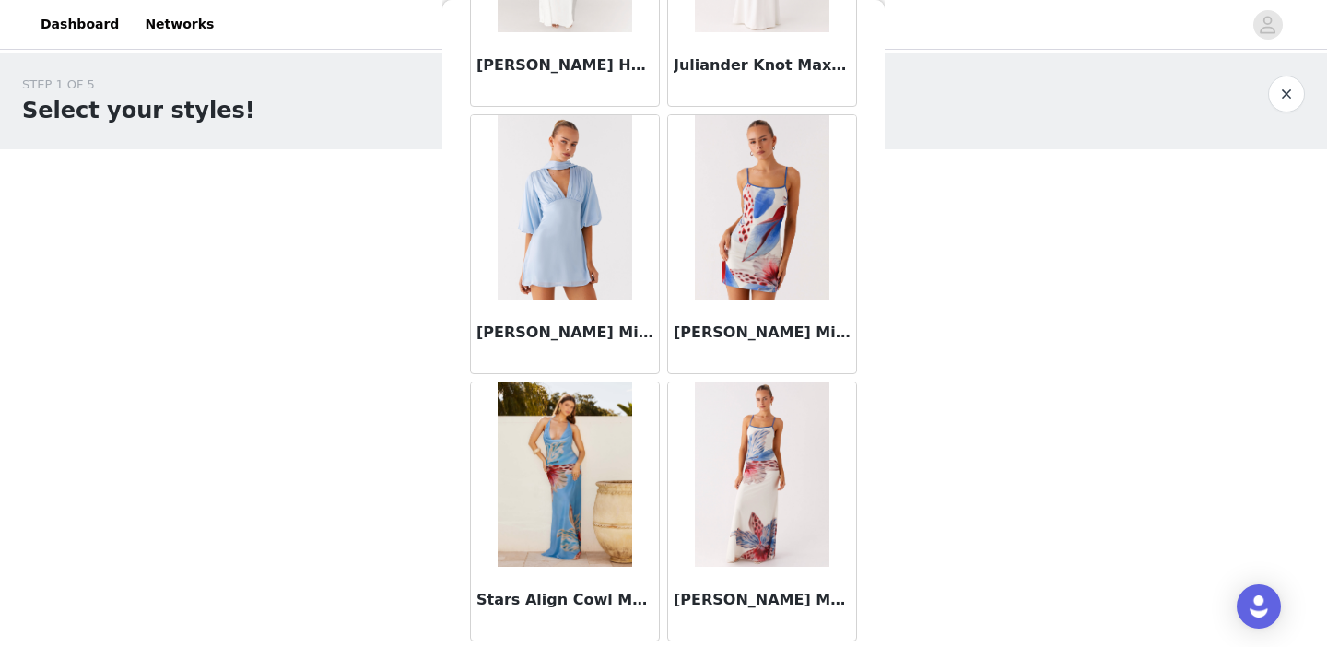
scroll to position [17609, 0]
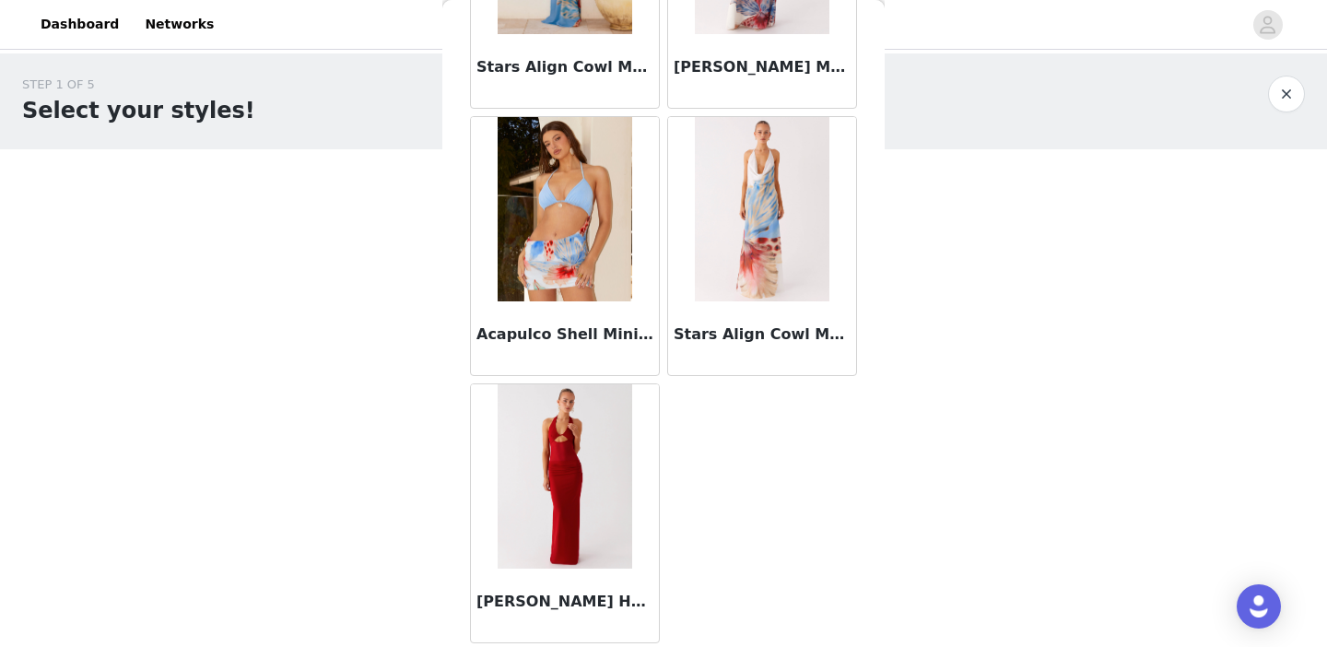
click at [584, 432] on img at bounding box center [564, 476] width 134 height 184
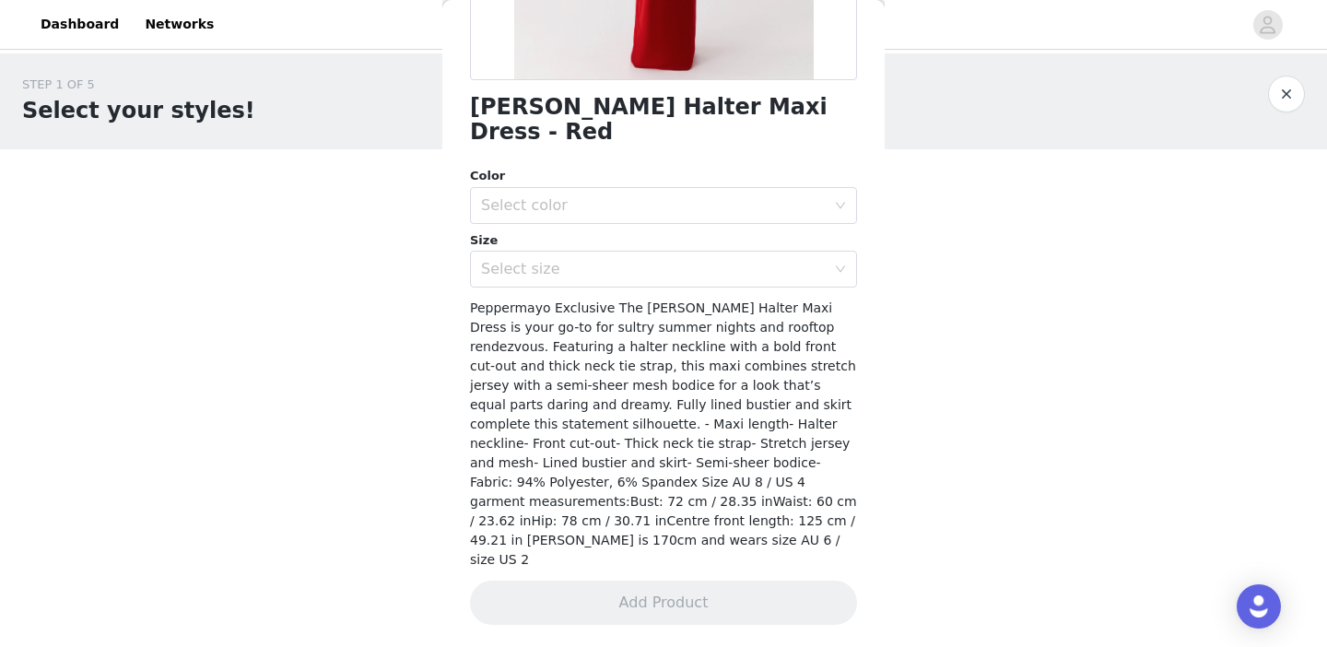
scroll to position [363, 0]
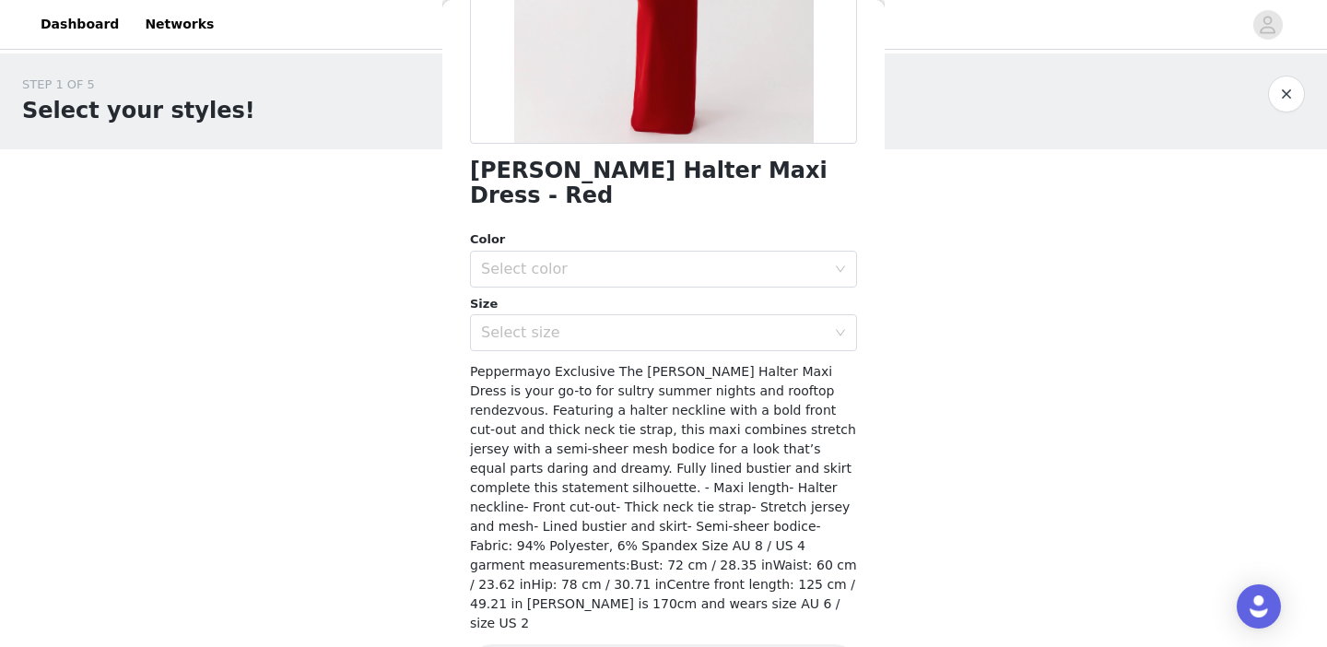
click at [591, 168] on h1 "Billen Halter Maxi Dress - Red" at bounding box center [663, 183] width 387 height 50
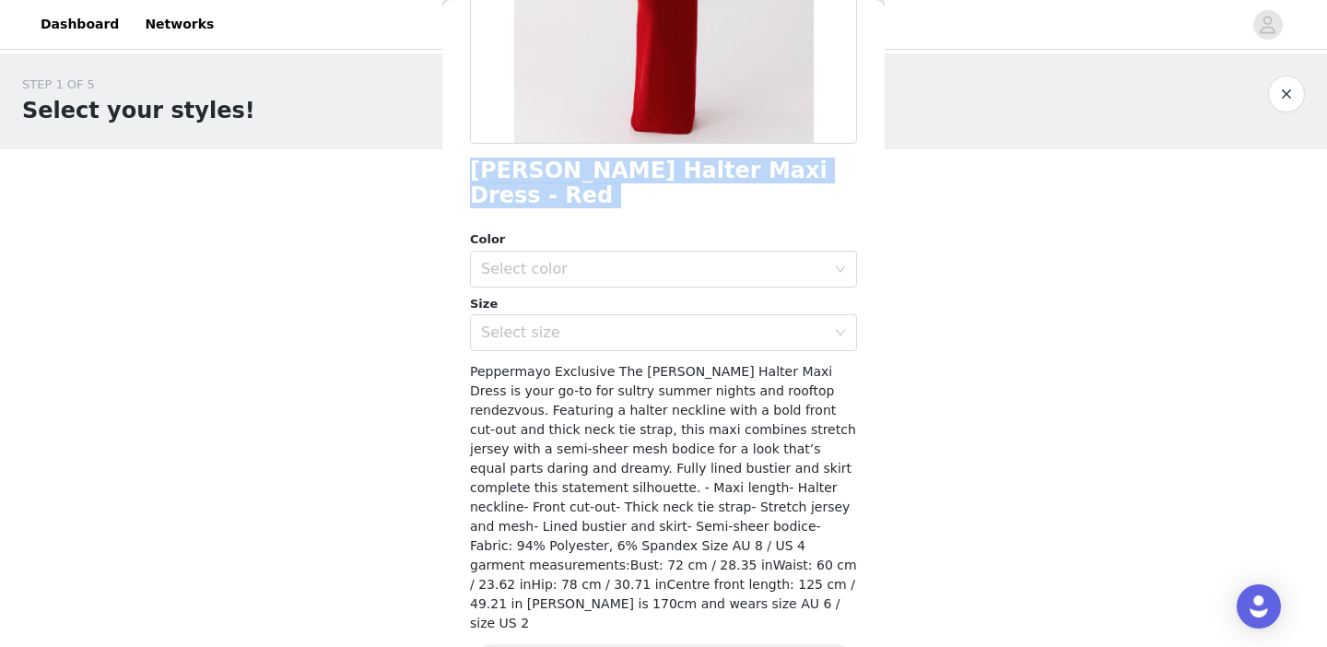
click at [591, 168] on h1 "Billen Halter Maxi Dress - Red" at bounding box center [663, 183] width 387 height 50
copy div "Billen Halter Maxi Dress - Red"
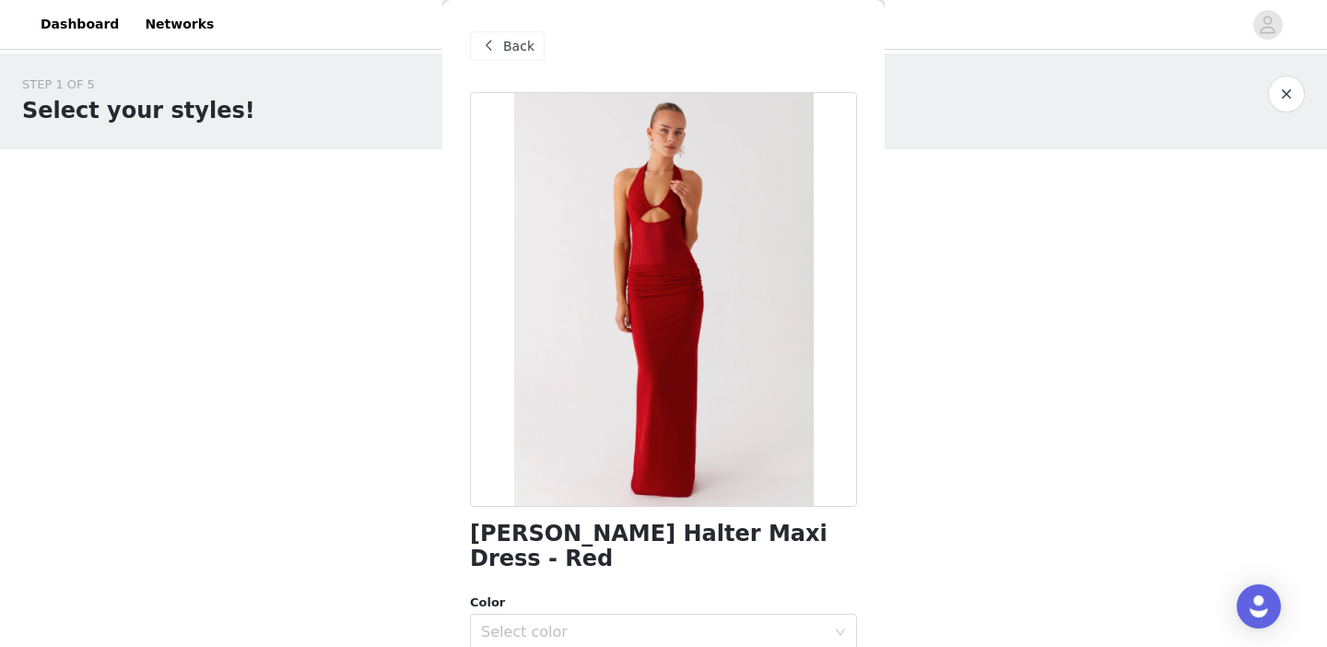
click at [494, 42] on span at bounding box center [488, 46] width 22 height 22
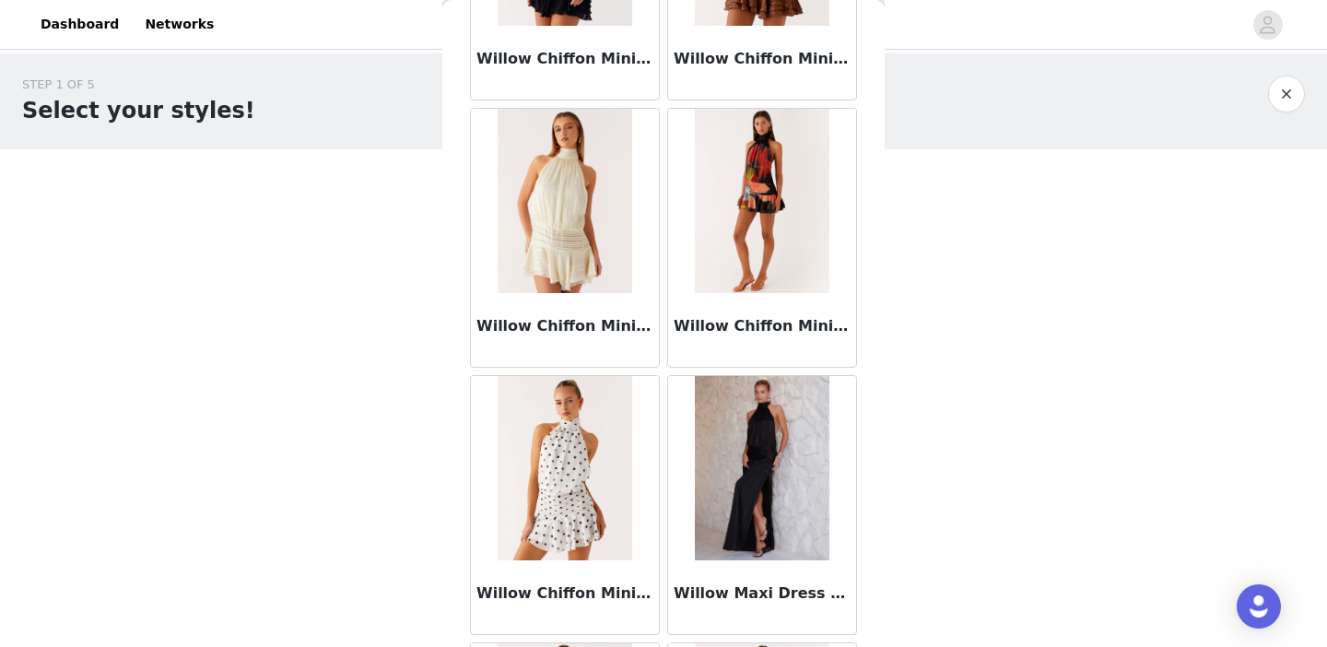
scroll to position [14944, 0]
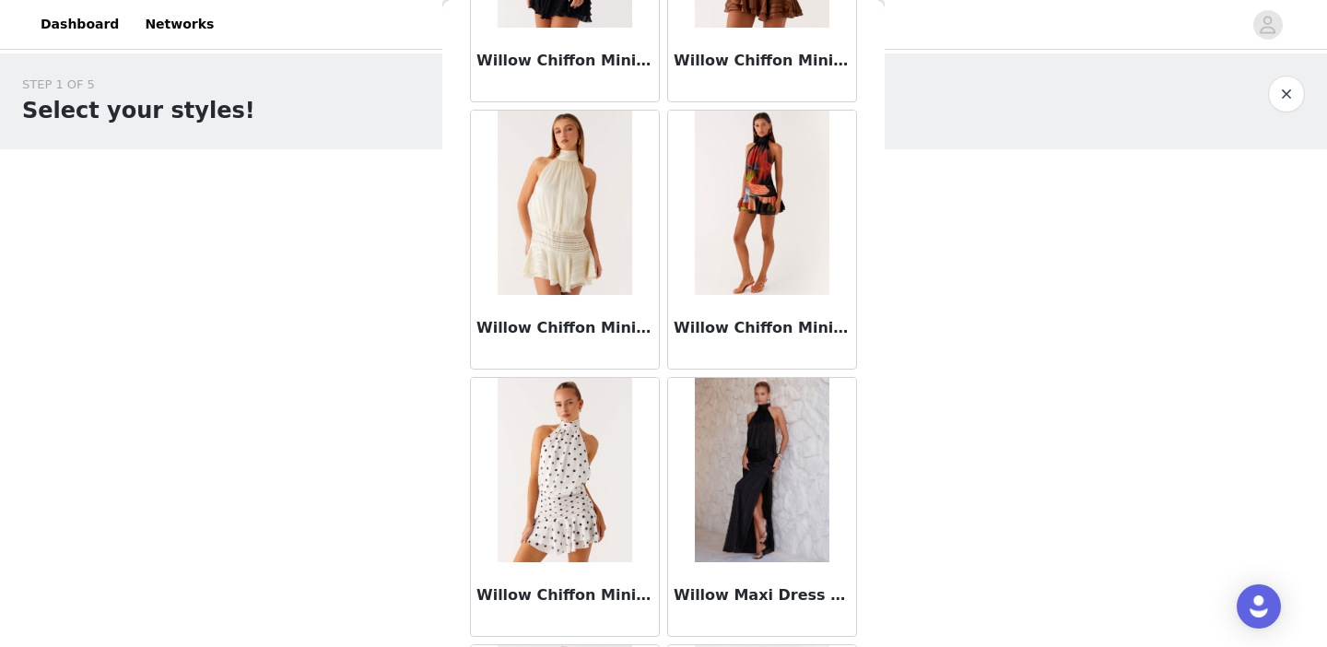
click at [709, 449] on img at bounding box center [762, 470] width 134 height 184
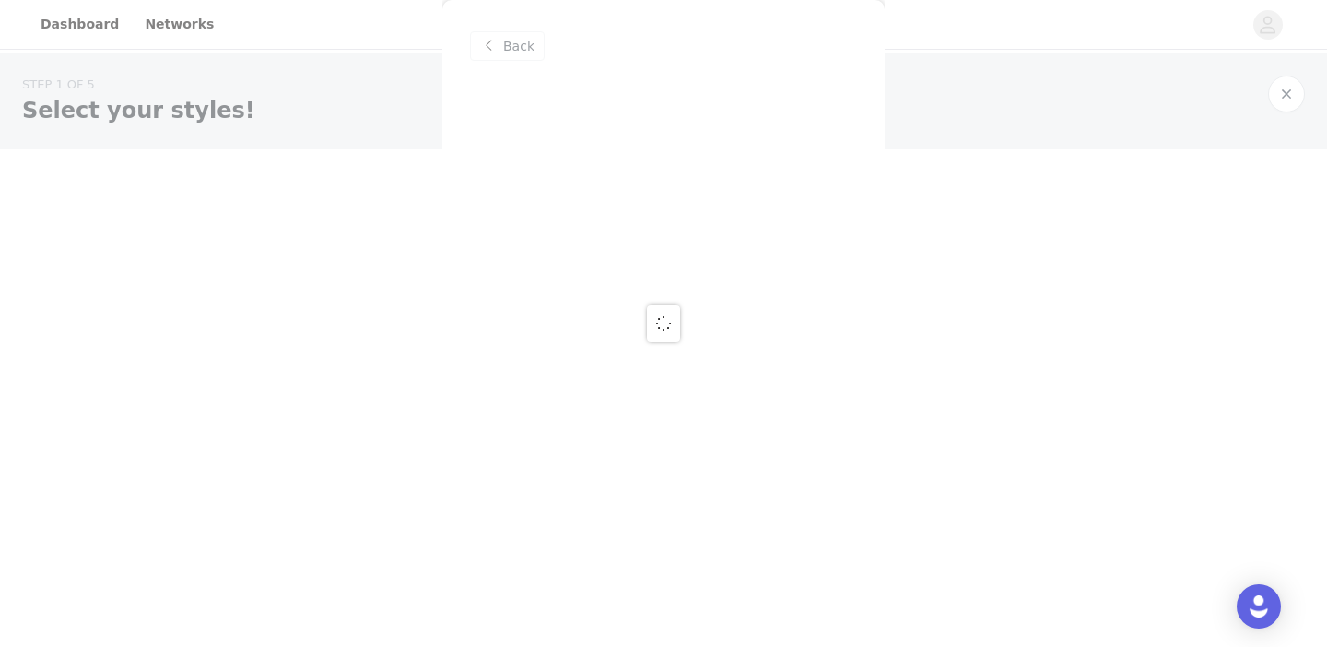
scroll to position [0, 0]
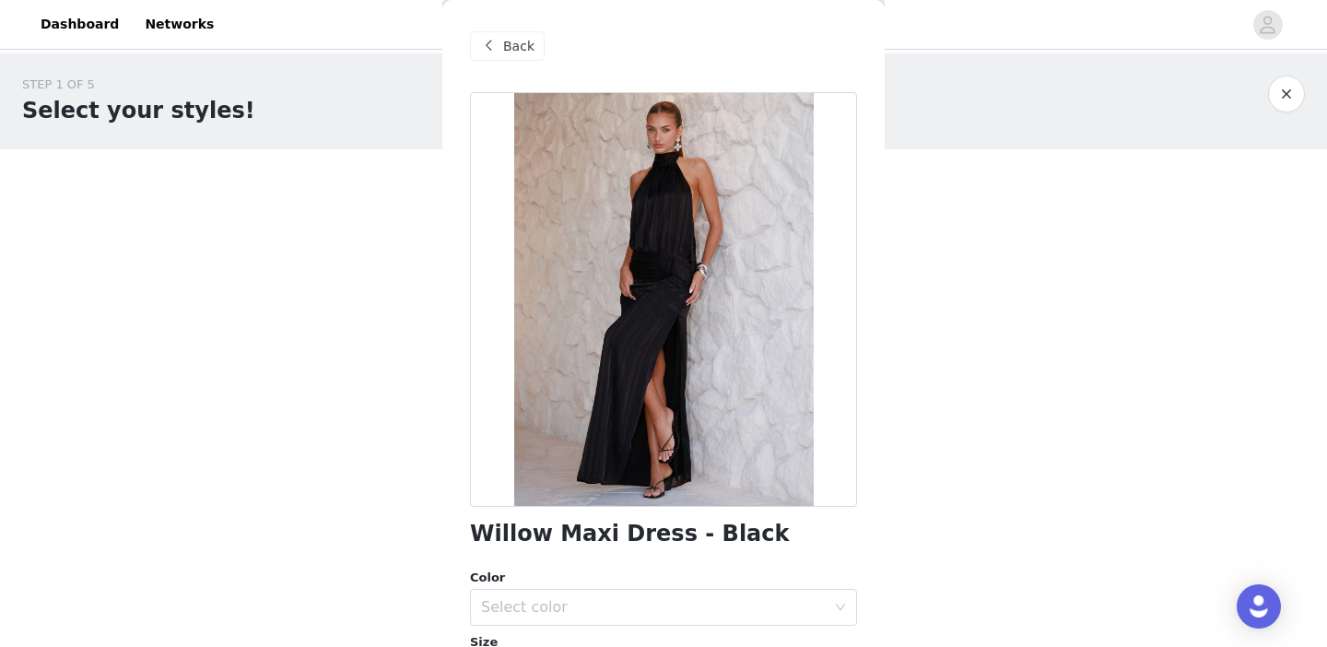
click at [516, 50] on span "Back" at bounding box center [518, 46] width 31 height 19
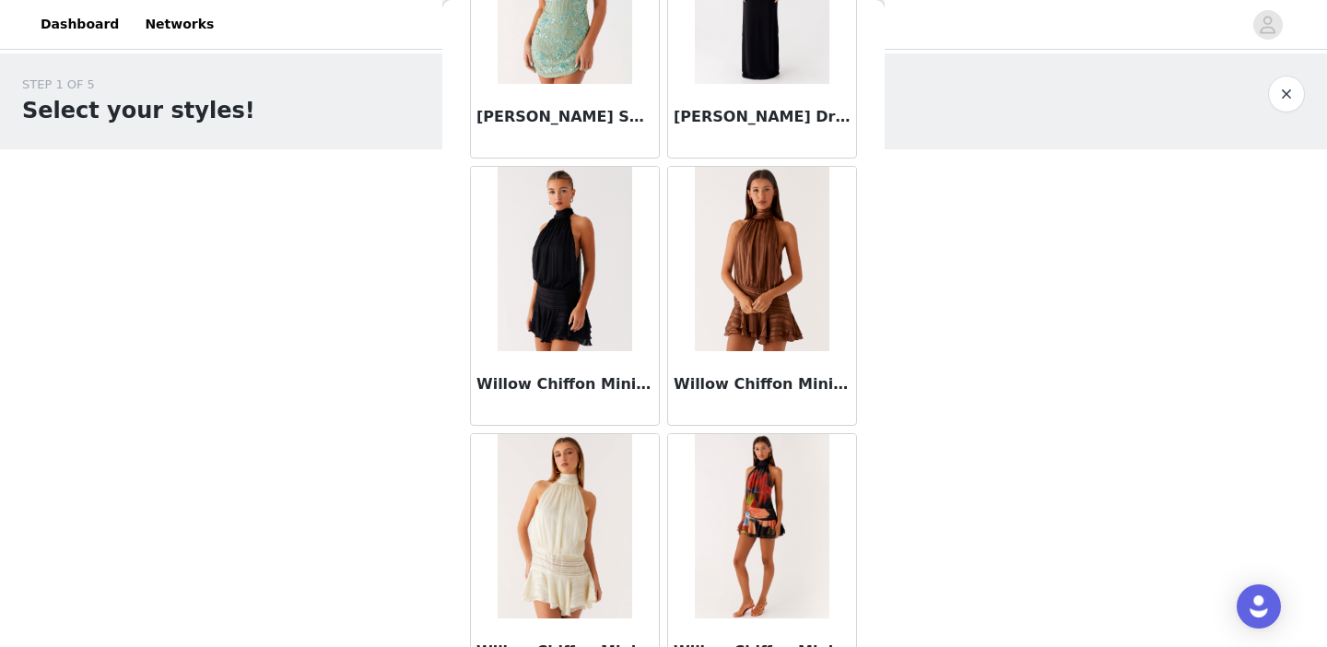
scroll to position [14610, 0]
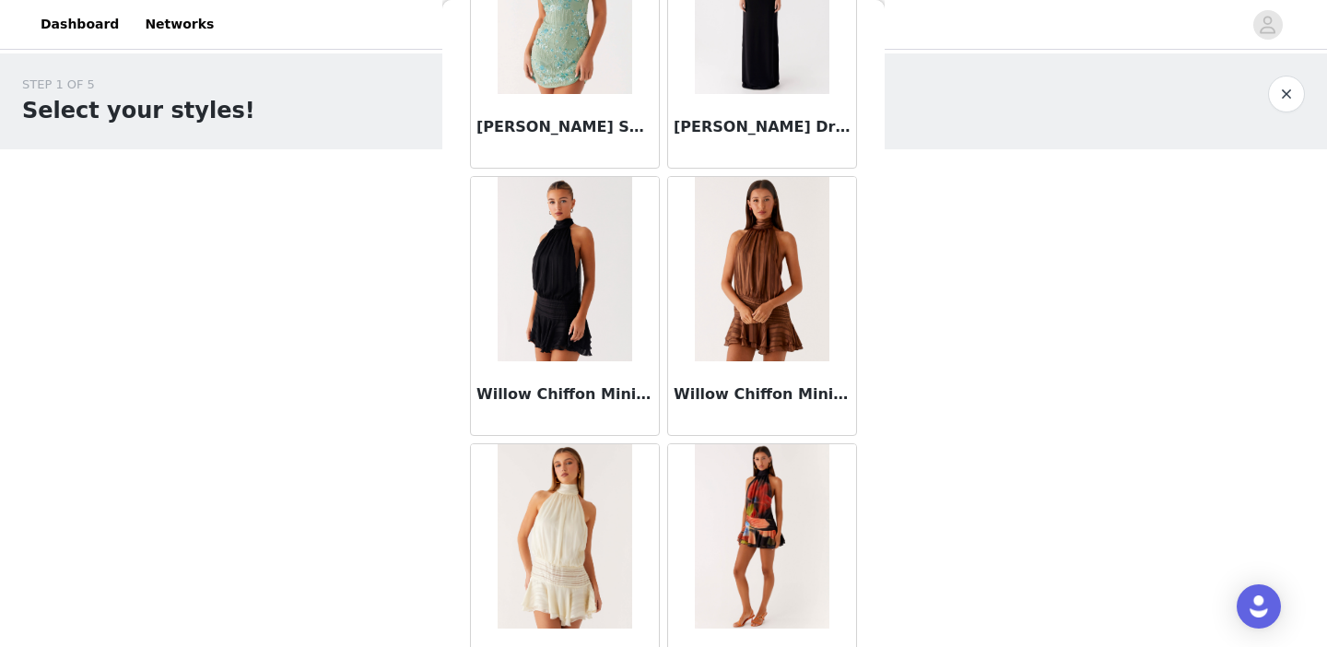
click at [556, 256] on img at bounding box center [564, 269] width 134 height 184
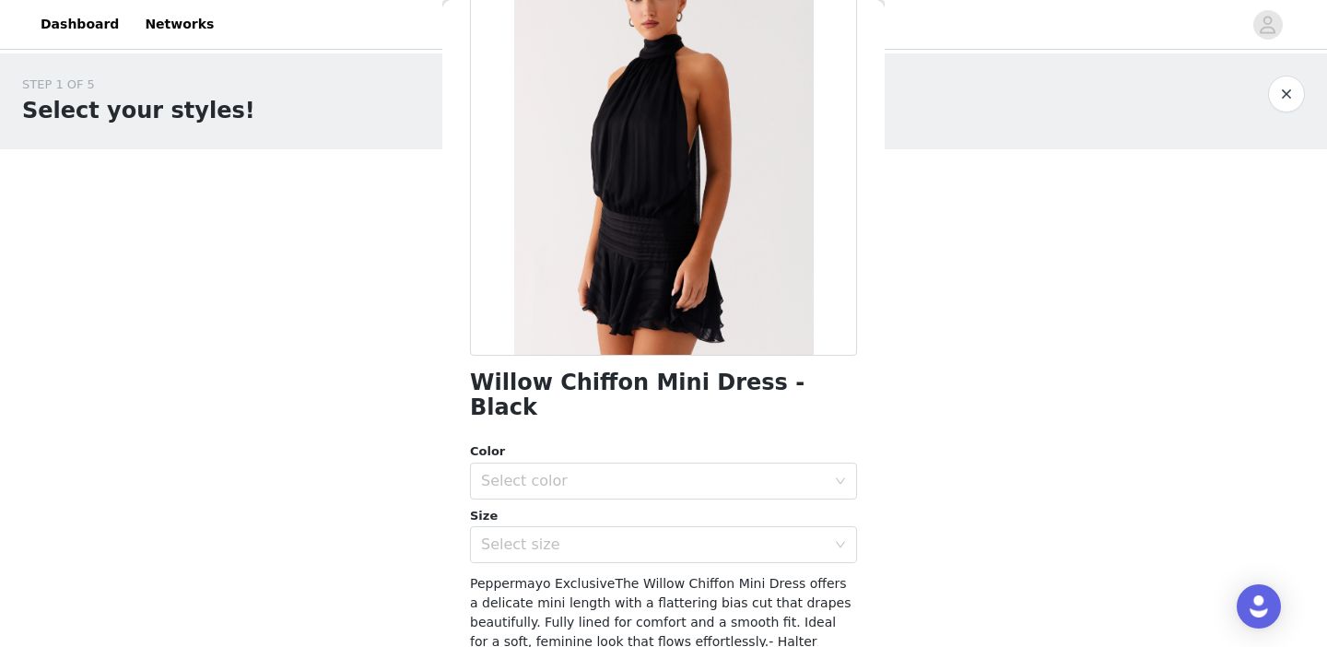
scroll to position [344, 0]
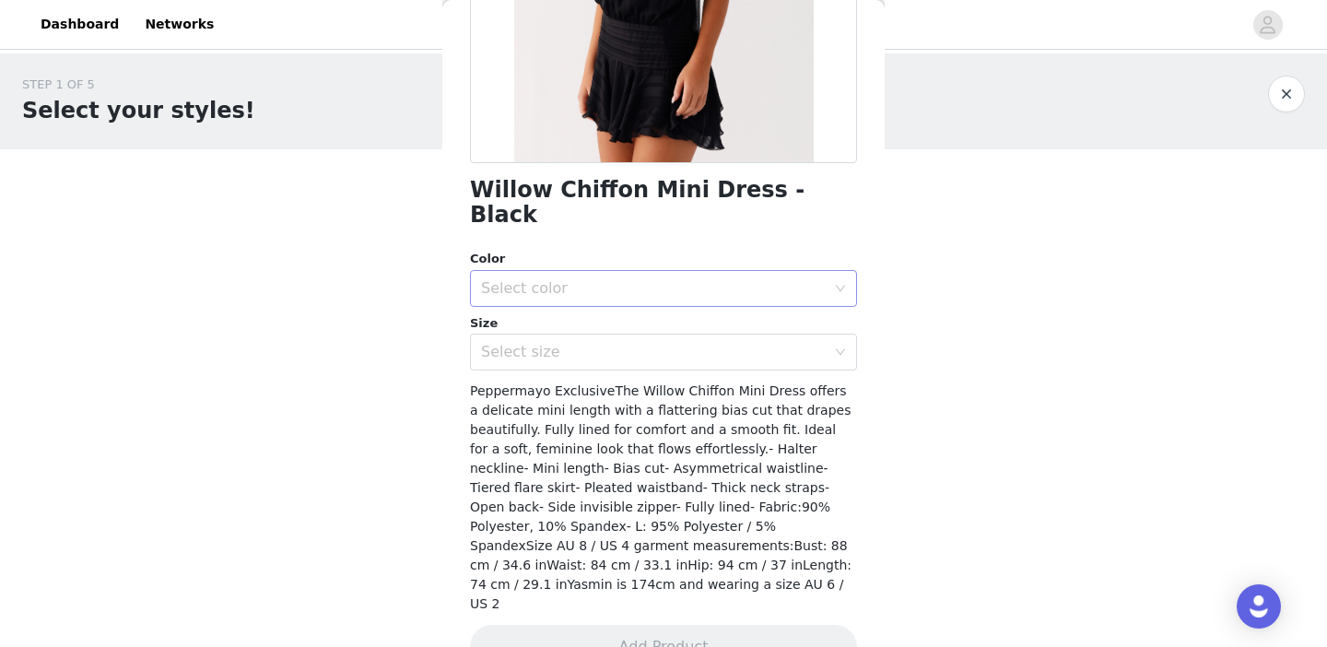
click at [590, 271] on div "Select color" at bounding box center [657, 288] width 353 height 35
click at [571, 296] on li "Black" at bounding box center [663, 303] width 387 height 29
click at [569, 343] on div "Select size" at bounding box center [653, 352] width 345 height 18
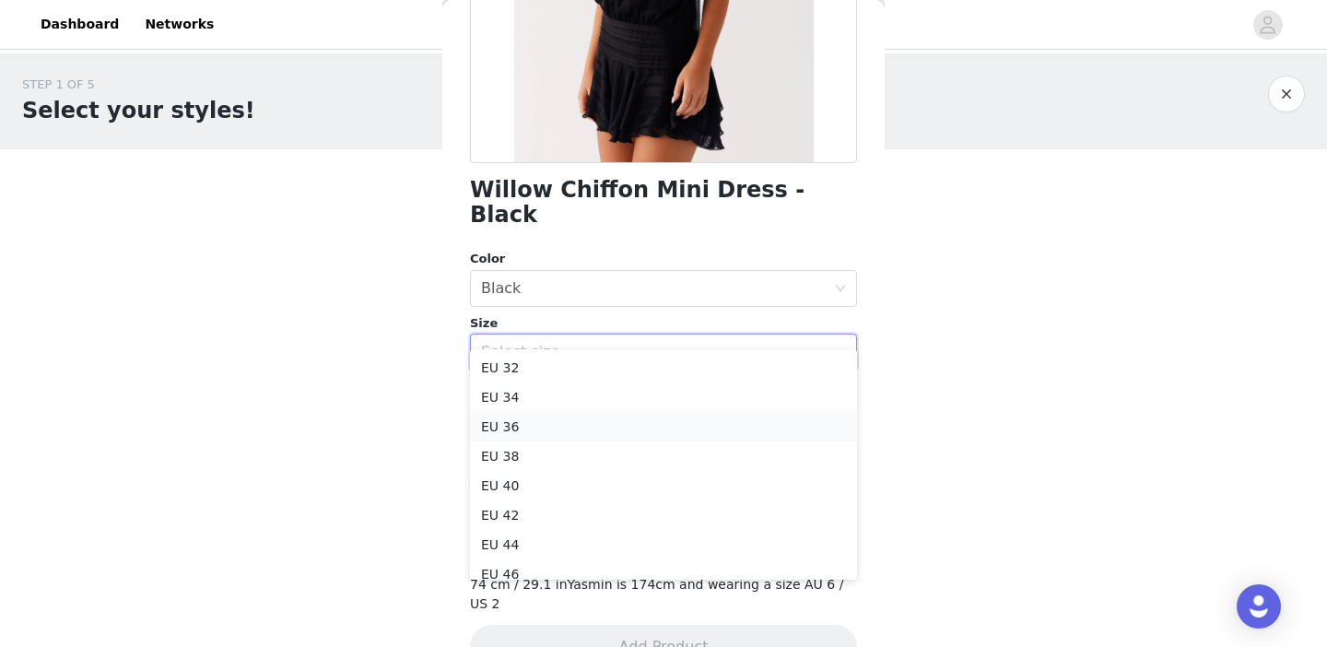
click at [551, 424] on li "EU 36" at bounding box center [663, 426] width 387 height 29
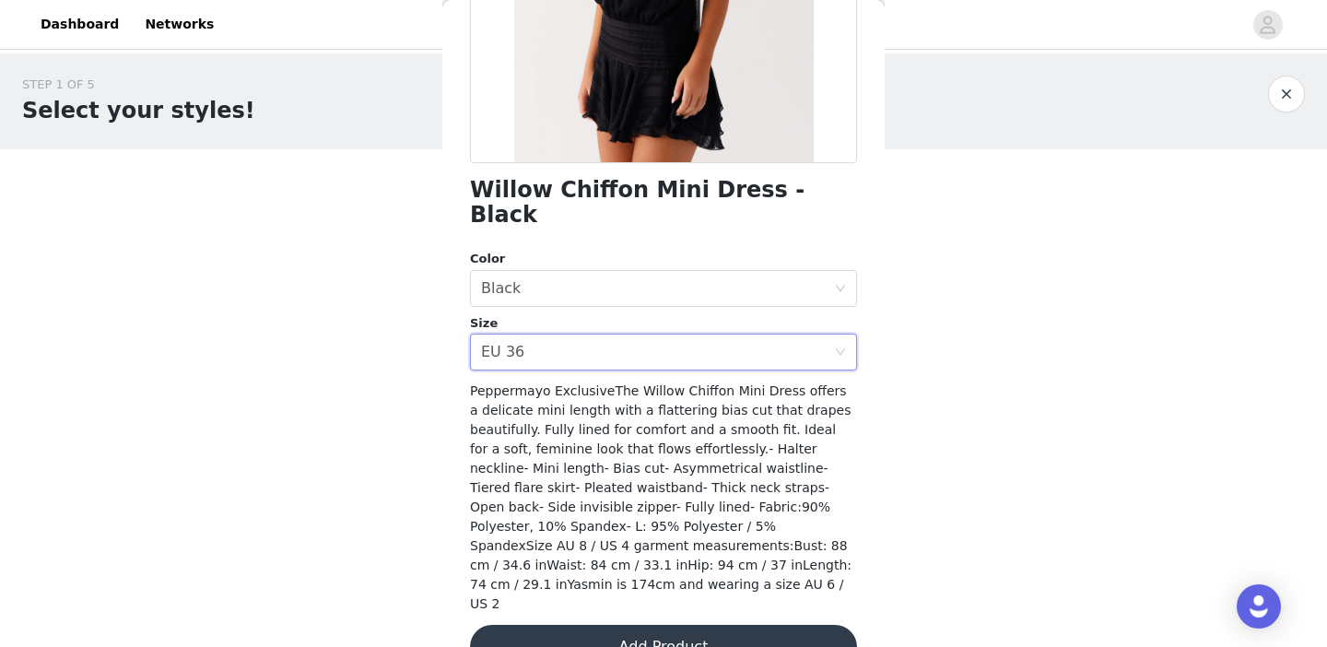
click at [586, 625] on button "Add Product" at bounding box center [663, 647] width 387 height 44
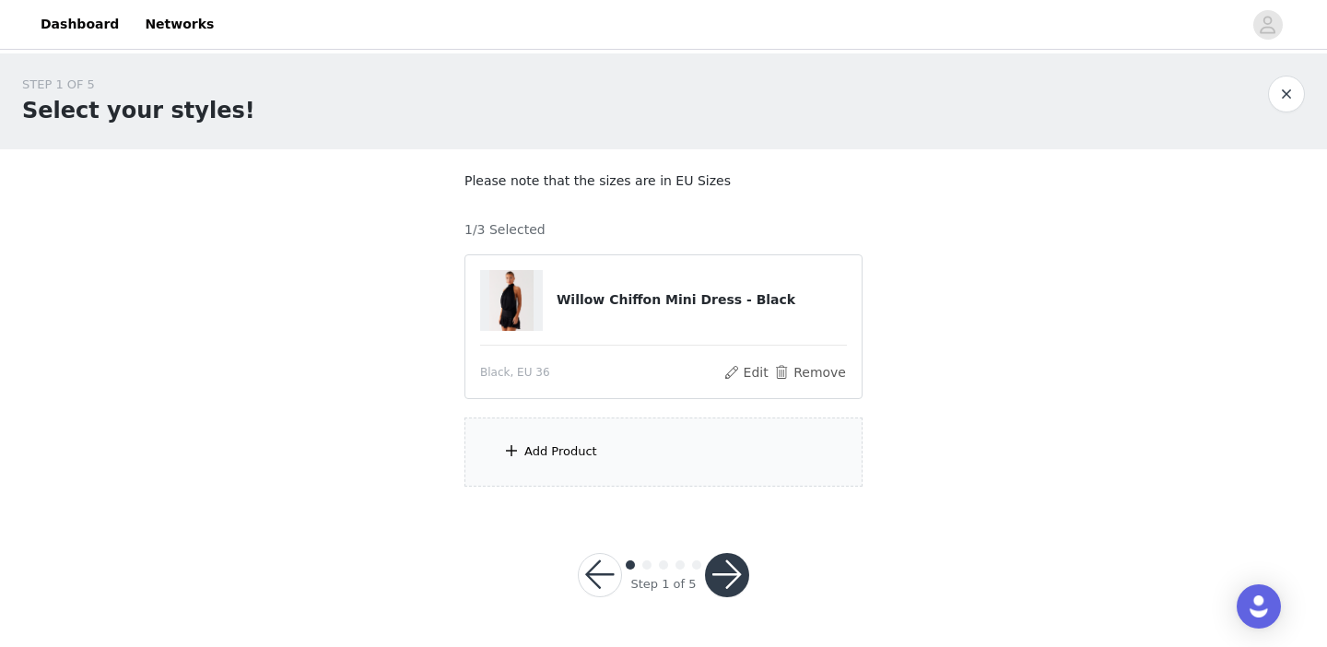
click at [544, 439] on div "Add Product" at bounding box center [663, 451] width 398 height 69
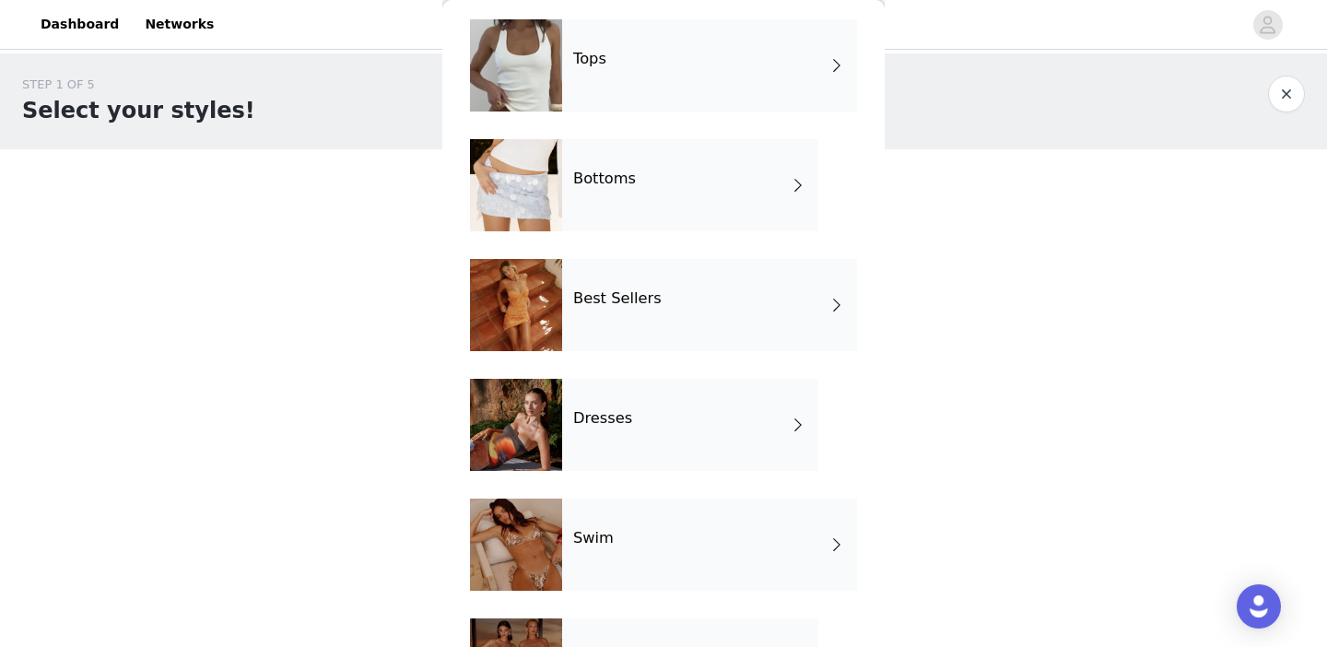
scroll to position [234, 0]
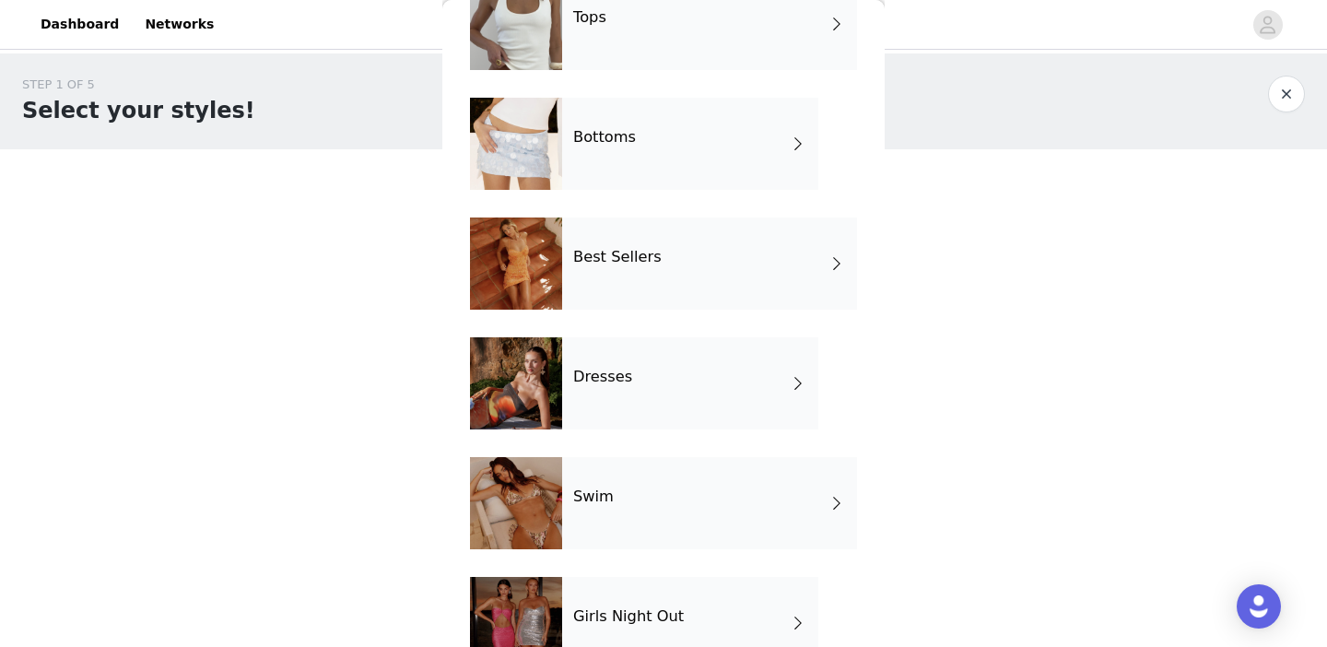
click at [618, 397] on div "Dresses" at bounding box center [690, 383] width 256 height 92
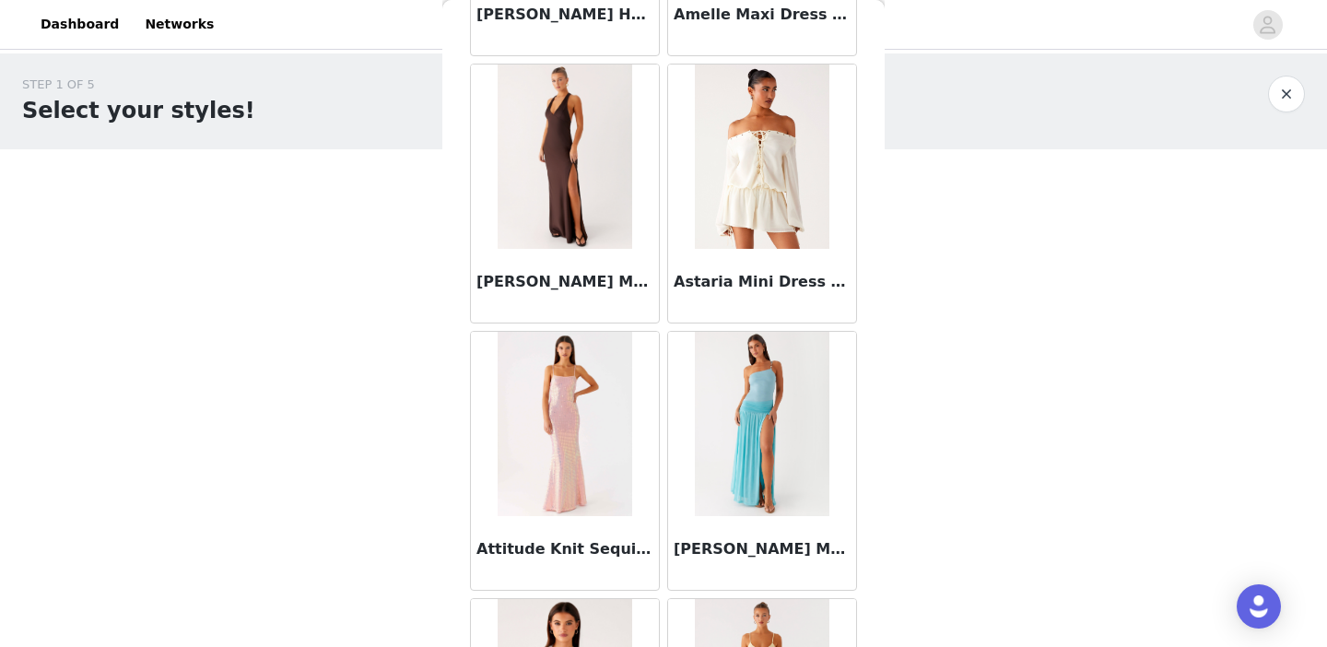
scroll to position [605, 0]
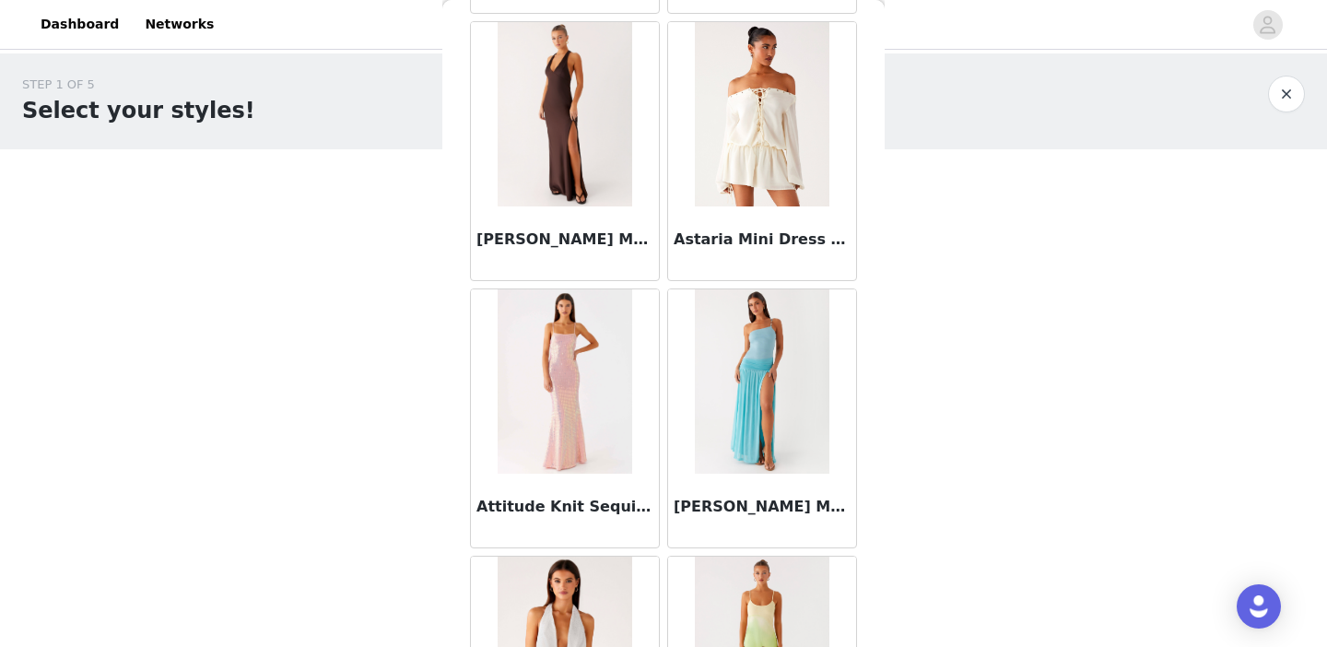
click at [754, 141] on img at bounding box center [762, 114] width 135 height 184
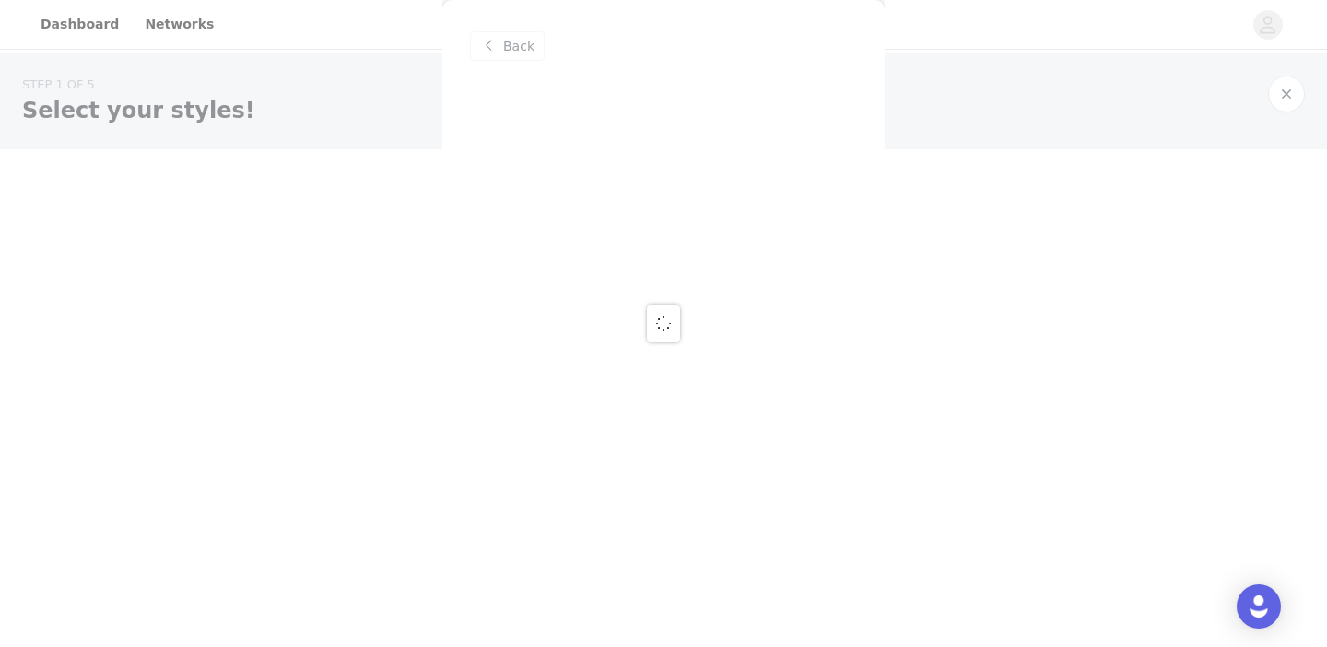
scroll to position [0, 0]
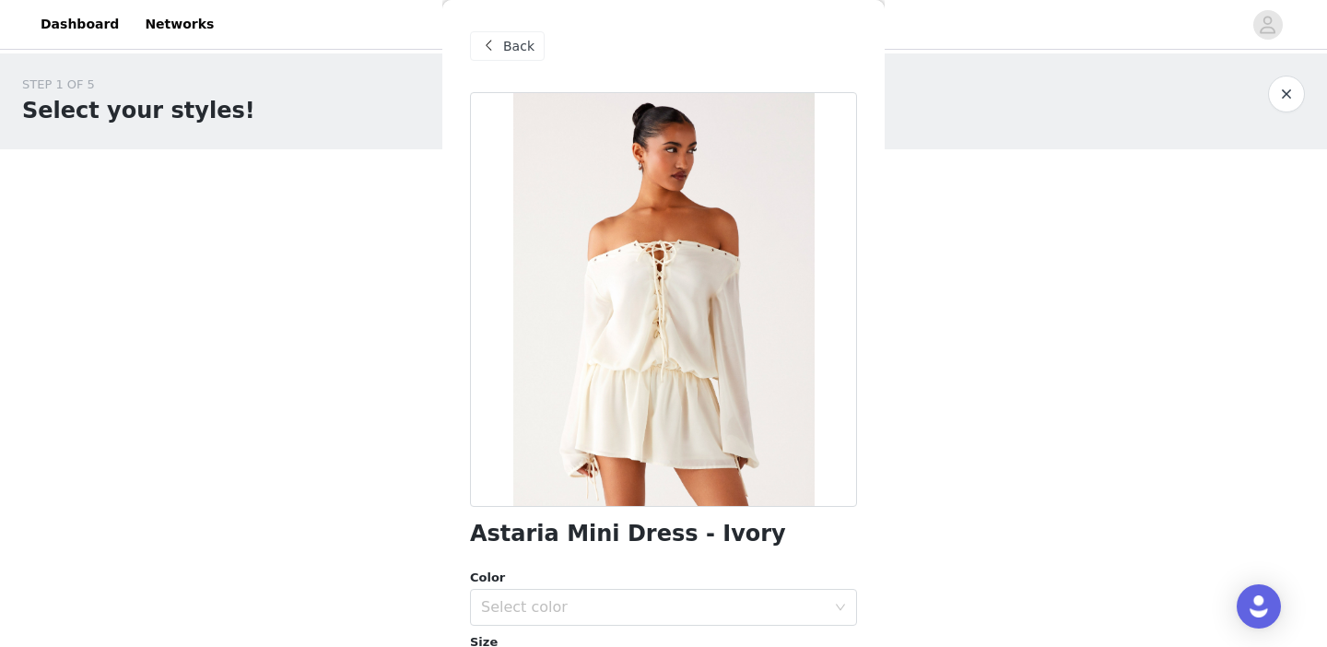
click at [589, 530] on h1 "Astaria Mini Dress - Ivory" at bounding box center [628, 533] width 316 height 25
copy div "Astaria Mini Dress - Ivory"
